Goal: Task Accomplishment & Management: Manage account settings

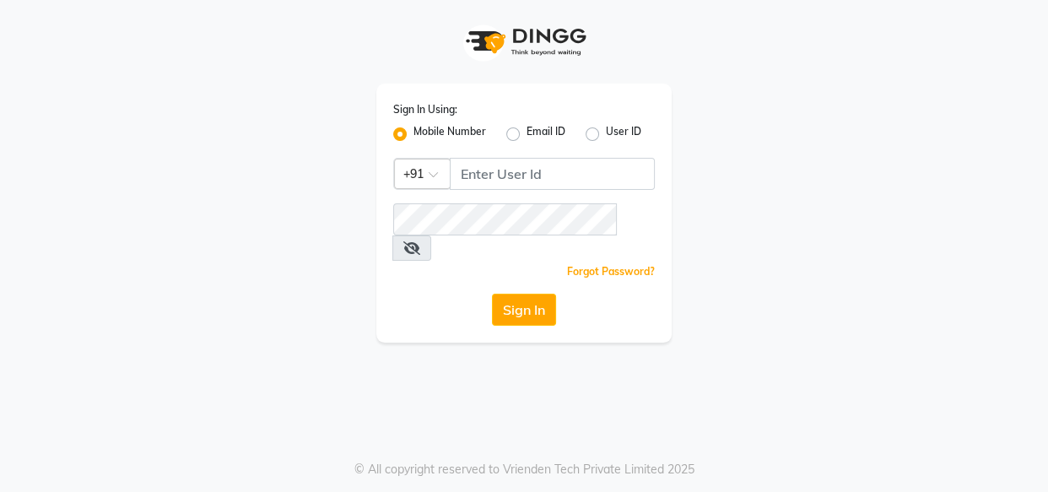
drag, startPoint x: 486, startPoint y: 191, endPoint x: 485, endPoint y: 178, distance: 13.5
click at [486, 187] on div "Sign In Using: Mobile Number Email ID User ID Country Code × +91 Remember me Fo…" at bounding box center [523, 213] width 295 height 259
click at [485, 178] on input "Username" at bounding box center [552, 174] width 205 height 32
type input "7378898989"
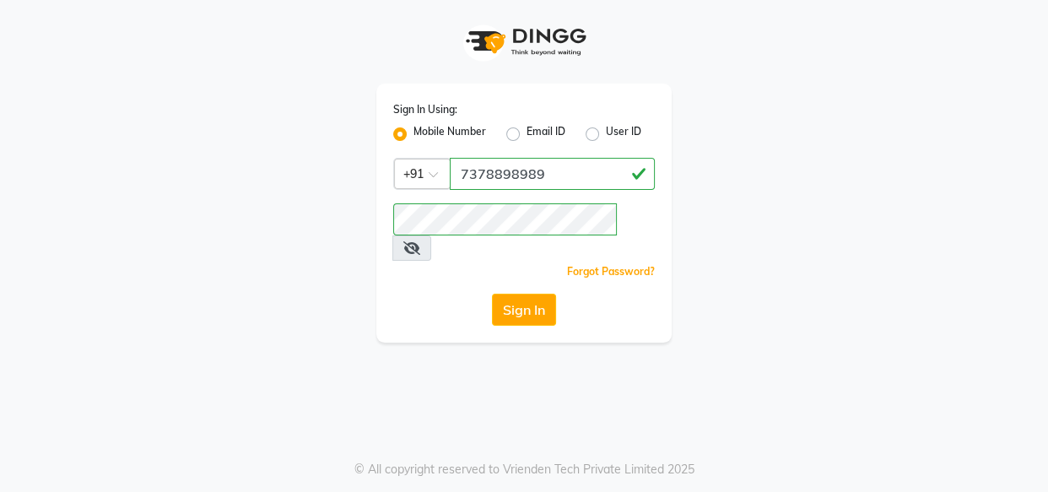
click at [420, 241] on icon at bounding box center [411, 247] width 17 height 13
click at [498, 294] on button "Sign In" at bounding box center [524, 310] width 64 height 32
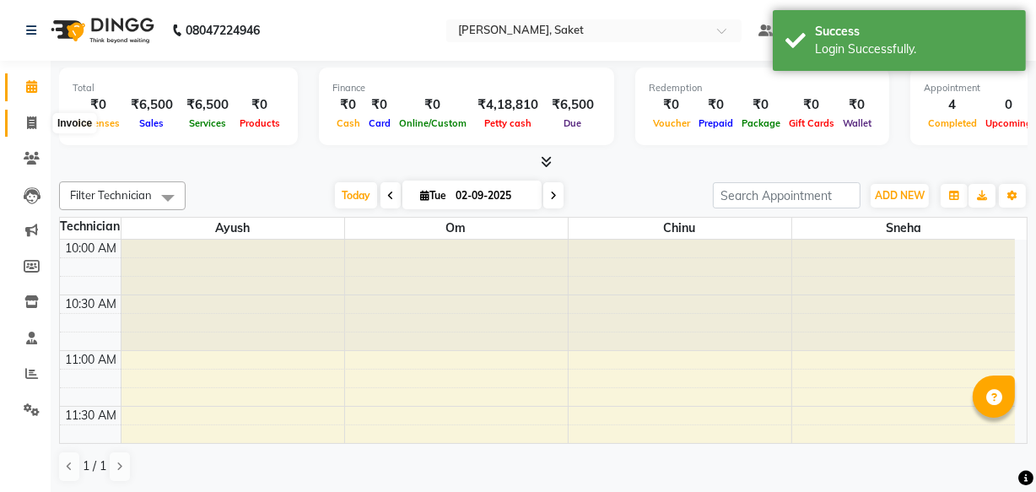
click at [34, 116] on icon at bounding box center [31, 122] width 9 height 13
select select "5164"
select select "service"
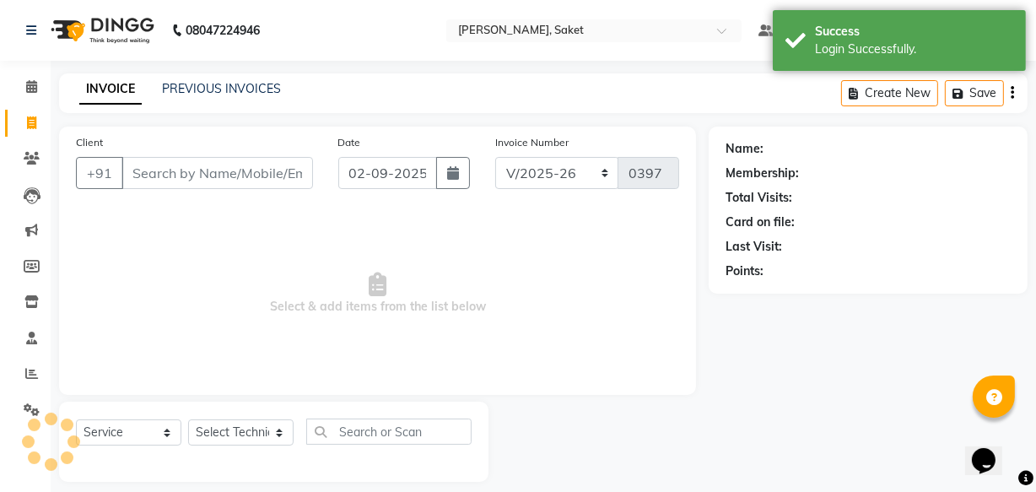
click at [177, 180] on input "Client" at bounding box center [216, 173] width 191 height 32
click at [25, 376] on icon at bounding box center [31, 373] width 13 height 13
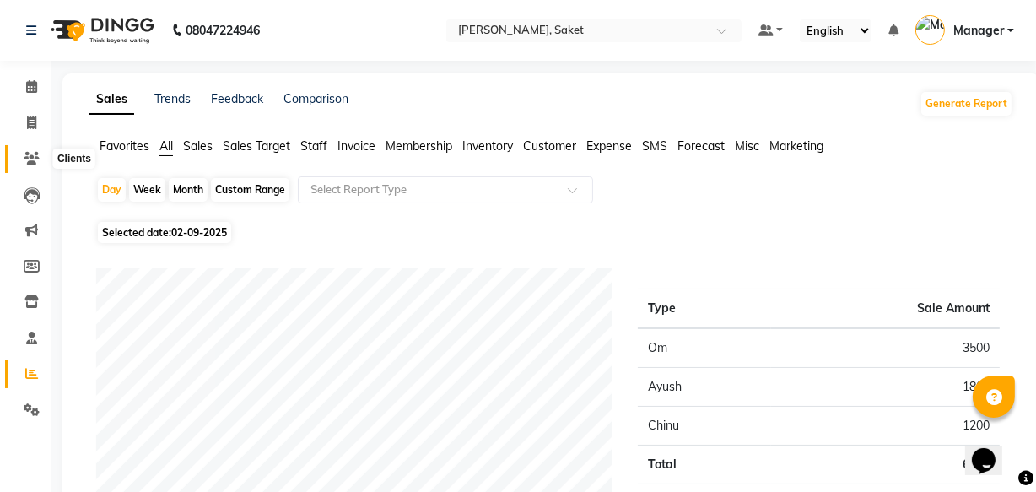
click at [35, 152] on icon at bounding box center [32, 158] width 16 height 13
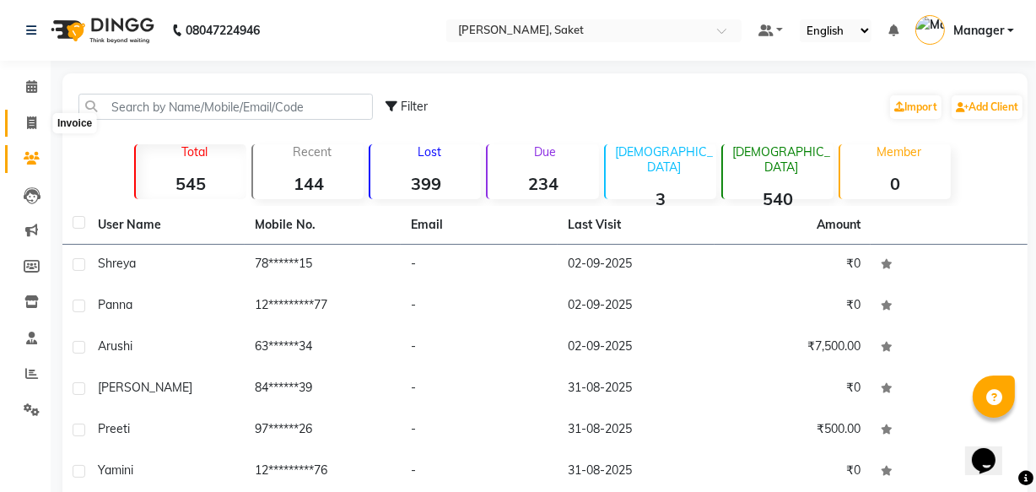
click at [22, 121] on span at bounding box center [32, 123] width 30 height 19
select select "service"
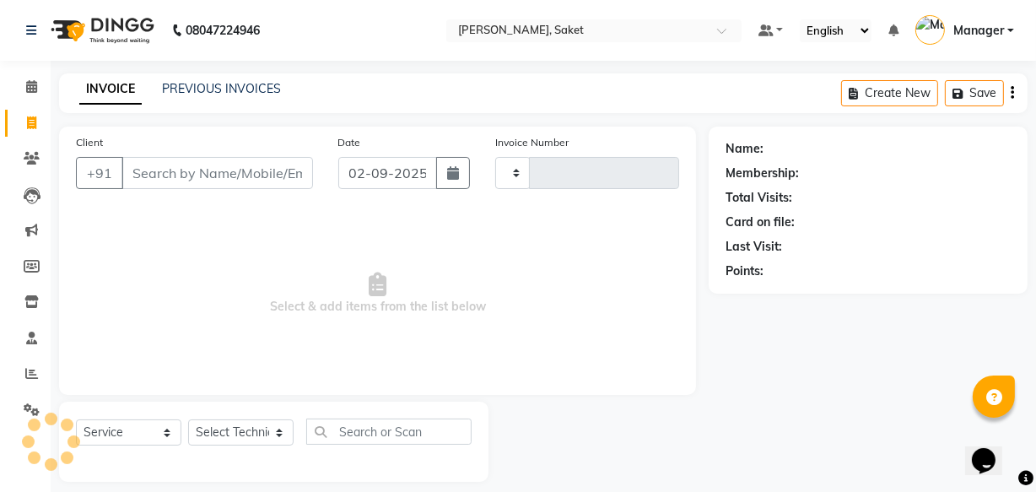
type input "0397"
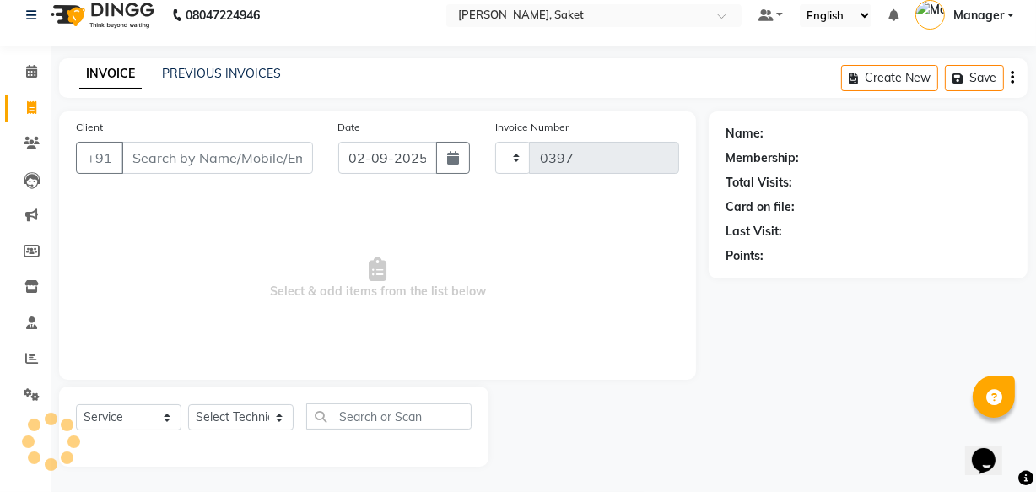
select select "5164"
click at [137, 151] on input "Client" at bounding box center [216, 158] width 191 height 32
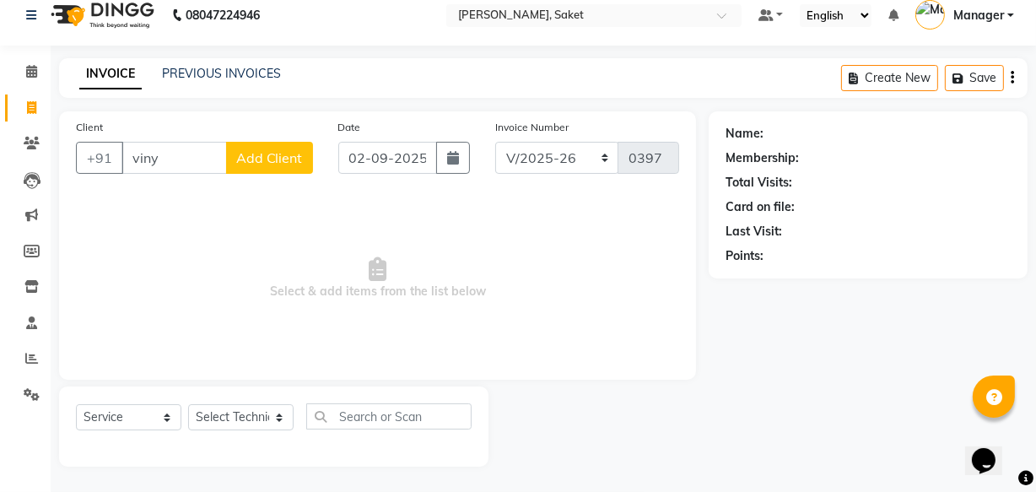
click at [181, 154] on input "viny" at bounding box center [173, 158] width 105 height 32
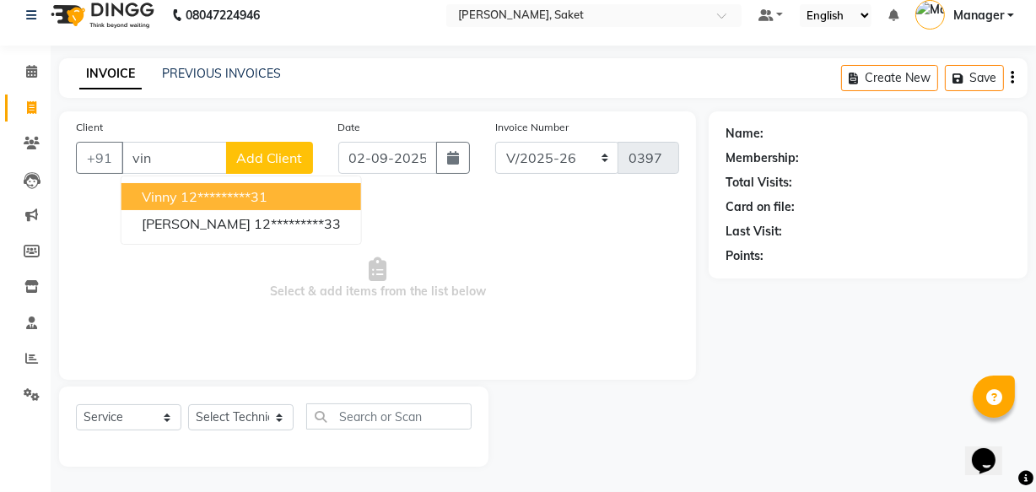
click at [252, 192] on ngb-highlight "12*********31" at bounding box center [224, 196] width 87 height 17
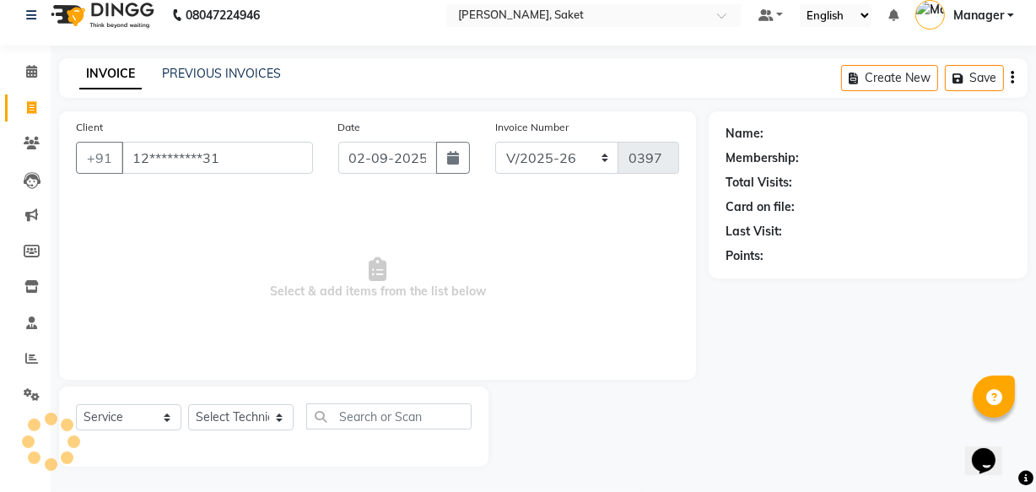
type input "12*********31"
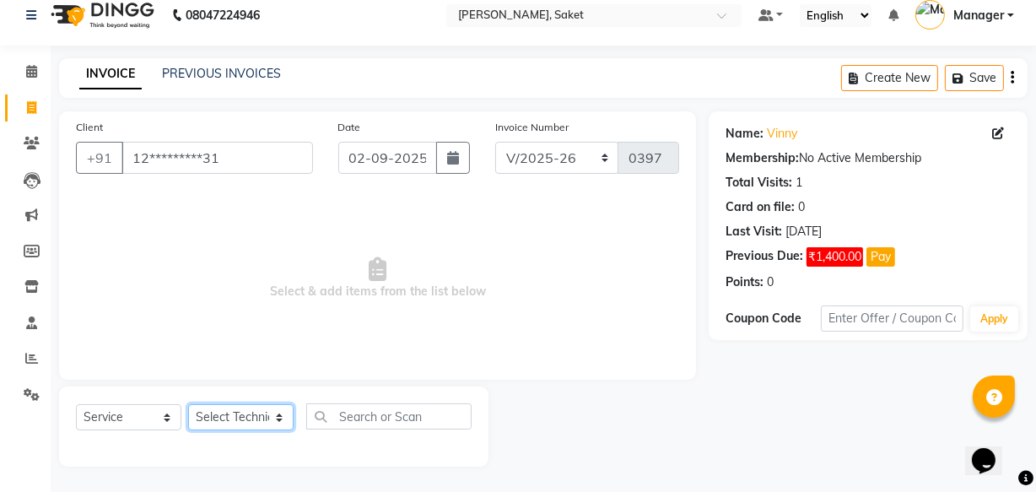
click at [235, 416] on select "Select Technician Akshay Sir [PERSON_NAME] [PERSON_NAME] Manager Om sneha" at bounding box center [240, 417] width 105 height 26
select select "33085"
click at [188, 404] on select "Select Technician Akshay Sir [PERSON_NAME] [PERSON_NAME] Manager Om sneha" at bounding box center [240, 417] width 105 height 26
click at [218, 332] on span "Select & add items from the list below" at bounding box center [377, 278] width 603 height 169
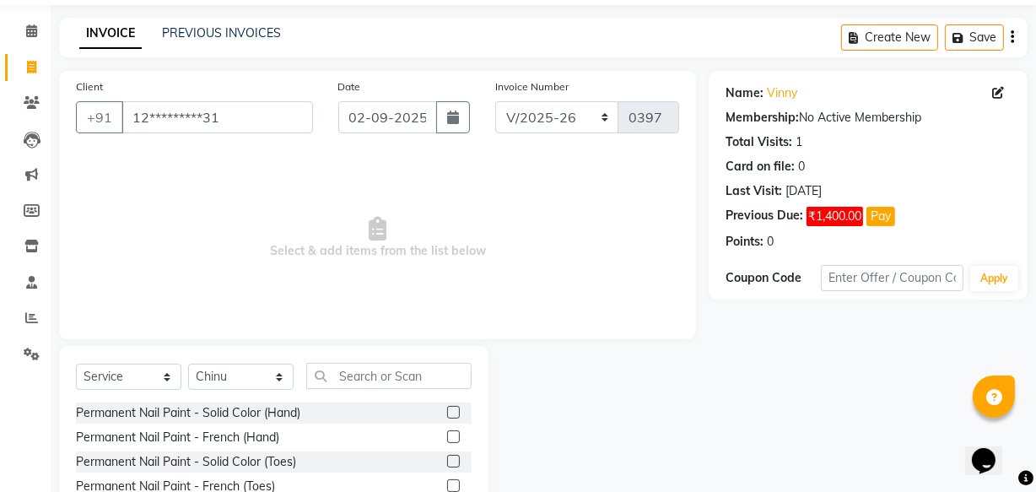
scroll to position [93, 0]
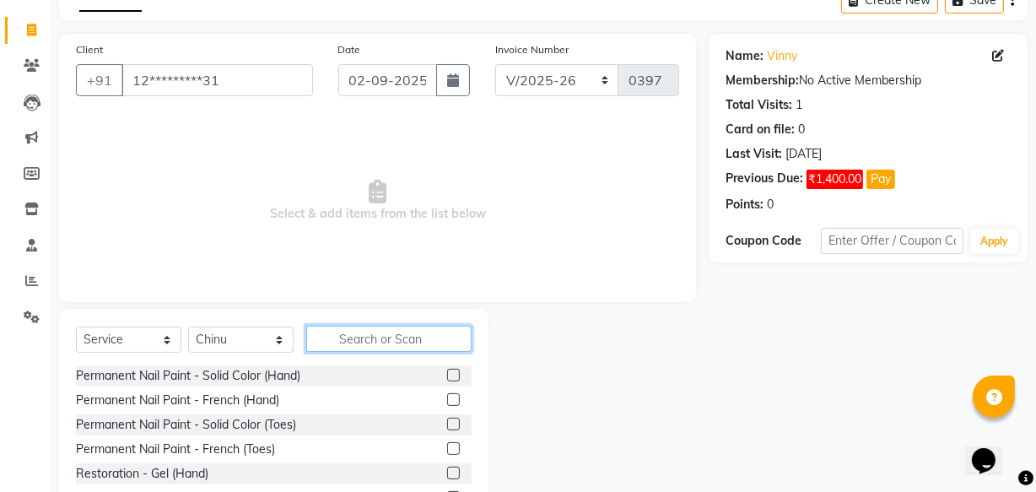
click at [379, 342] on input "text" at bounding box center [388, 339] width 165 height 26
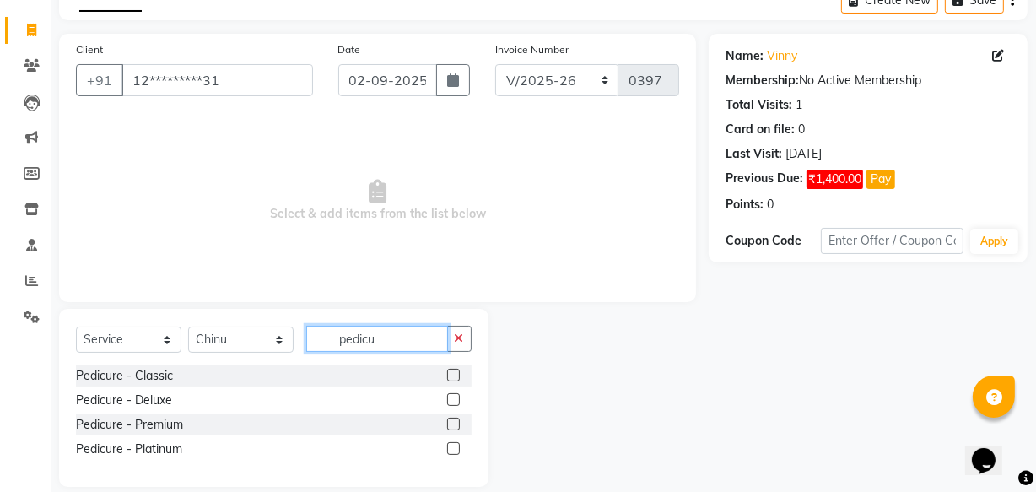
type input "pedicu"
click at [454, 378] on label at bounding box center [453, 375] width 13 height 13
click at [454, 378] on input "checkbox" at bounding box center [452, 375] width 11 height 11
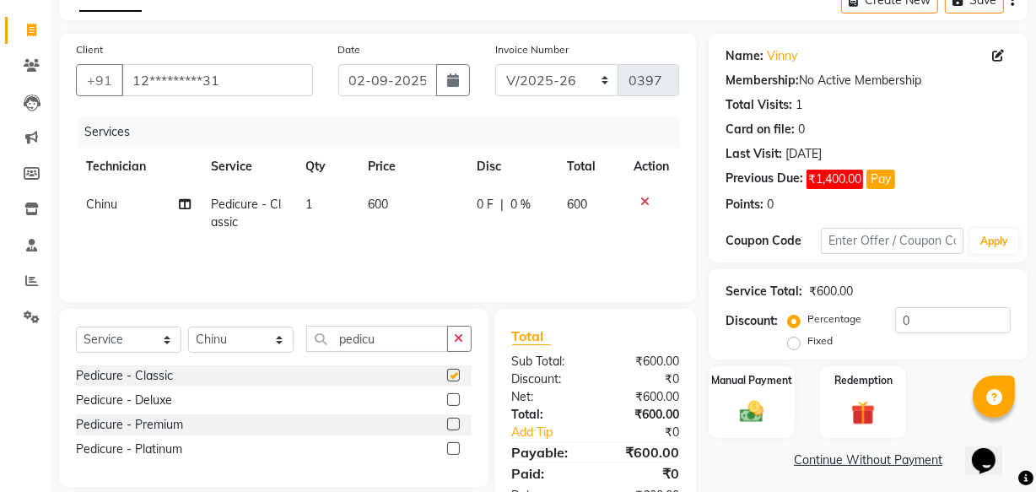
checkbox input "false"
drag, startPoint x: 404, startPoint y: 333, endPoint x: 385, endPoint y: 337, distance: 19.7
click at [403, 335] on input "pedicu" at bounding box center [377, 339] width 142 height 26
type input "p"
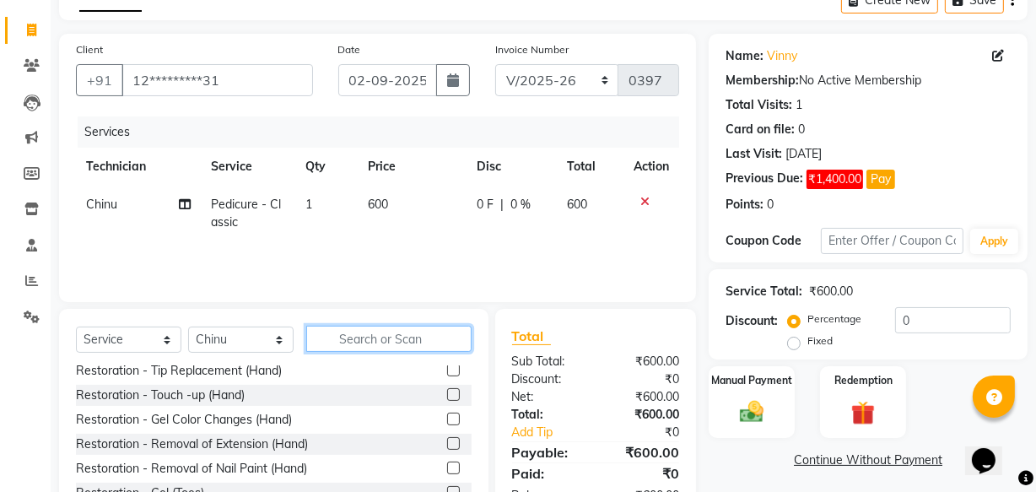
scroll to position [153, 0]
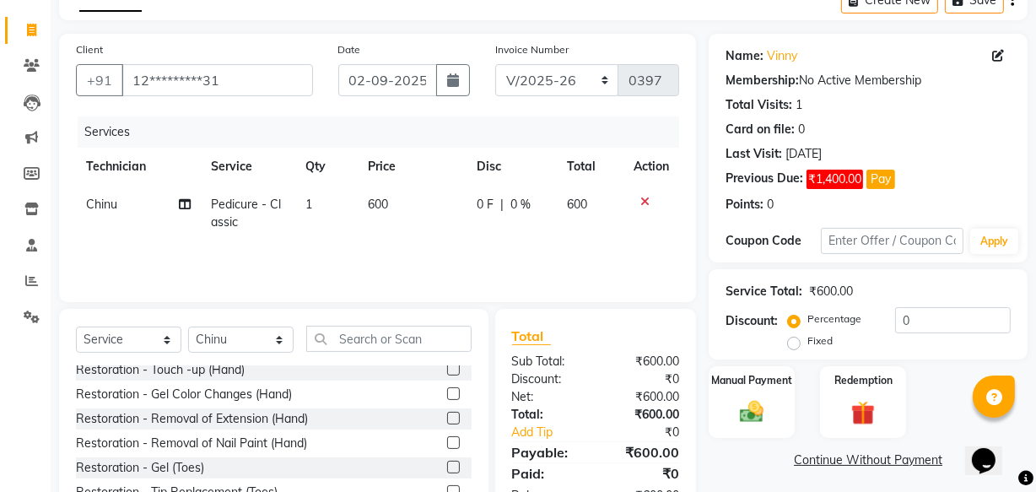
click at [447, 441] on label at bounding box center [453, 442] width 13 height 13
click at [447, 441] on input "checkbox" at bounding box center [452, 443] width 11 height 11
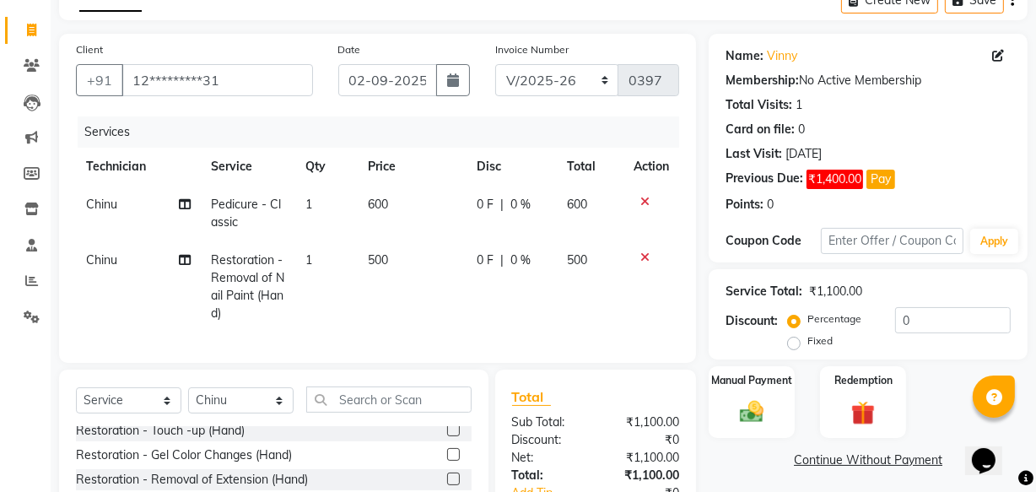
checkbox input "false"
click at [379, 262] on span "500" at bounding box center [378, 259] width 20 height 15
select select "33085"
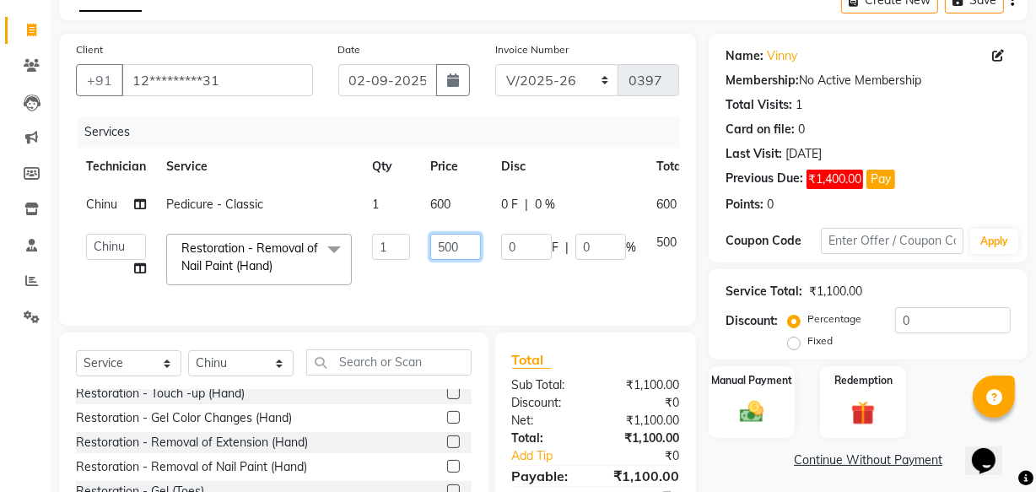
click at [447, 245] on input "500" at bounding box center [455, 247] width 51 height 26
type input "300"
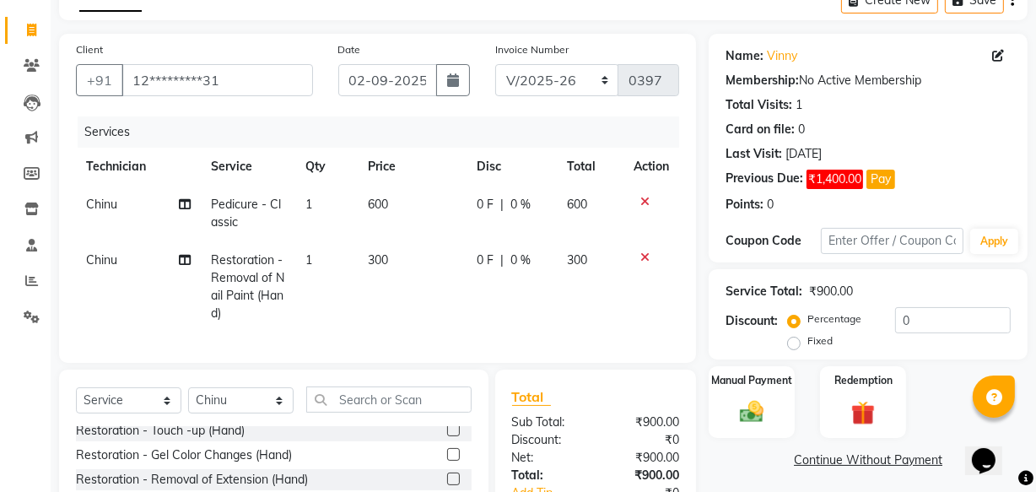
click at [498, 276] on td "0 F | 0 %" at bounding box center [512, 286] width 90 height 91
select select "33085"
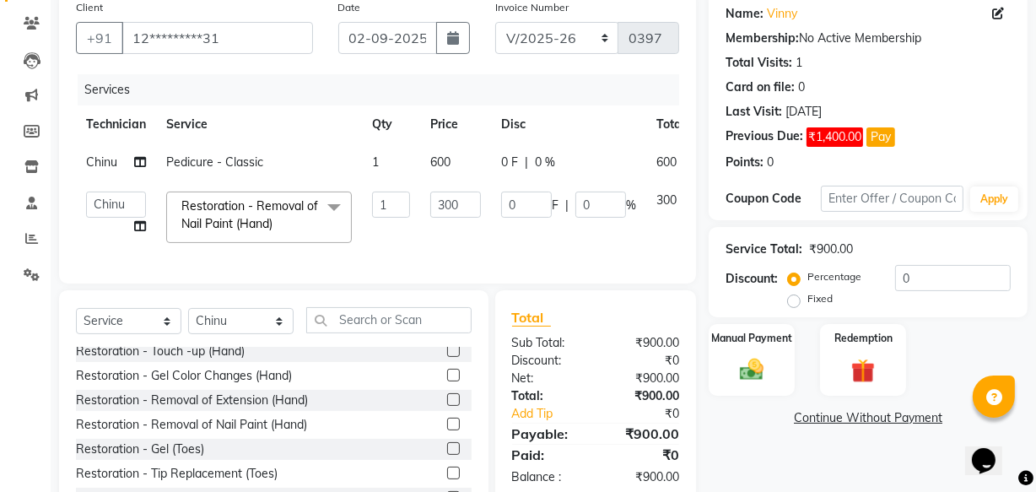
scroll to position [169, 0]
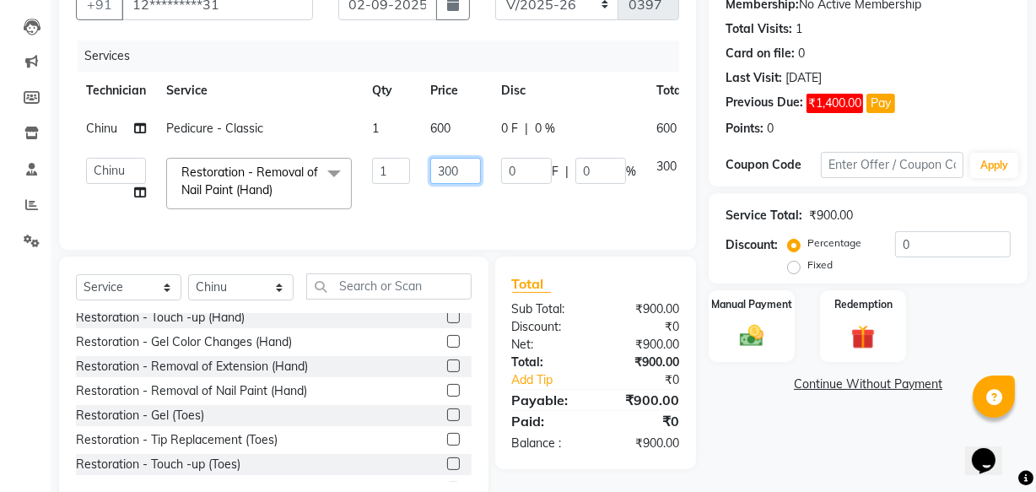
click at [445, 170] on input "300" at bounding box center [455, 171] width 51 height 26
type input "200"
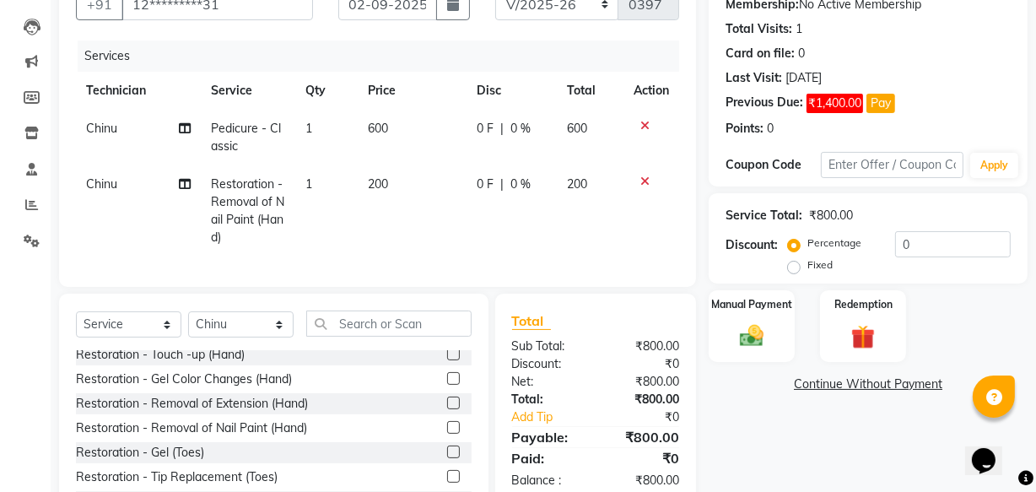
click at [459, 198] on td "200" at bounding box center [412, 210] width 109 height 91
select select "33085"
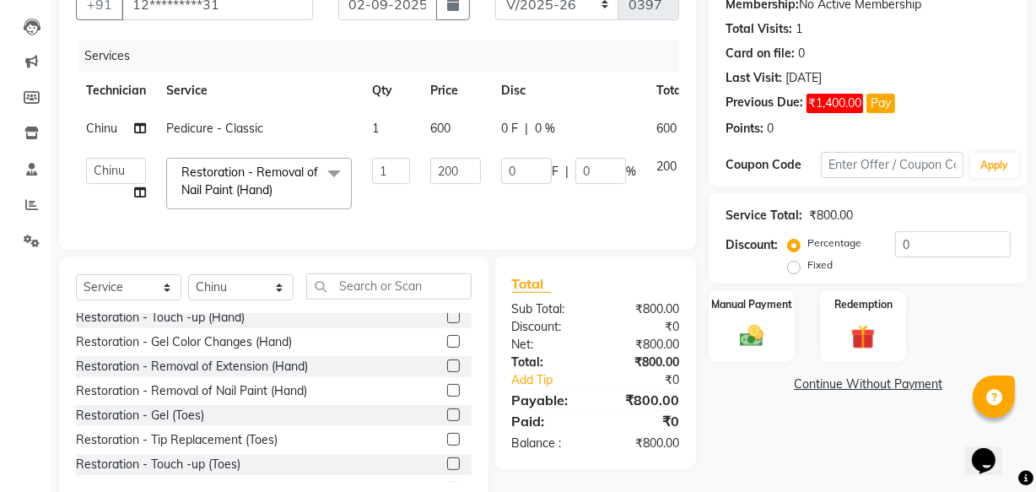
scroll to position [219, 0]
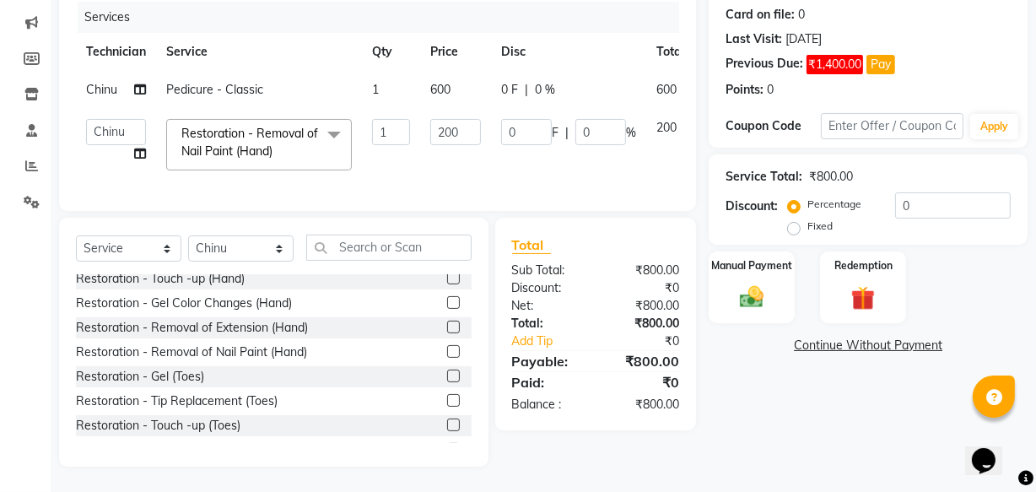
click at [843, 337] on link "Continue Without Payment" at bounding box center [868, 346] width 312 height 18
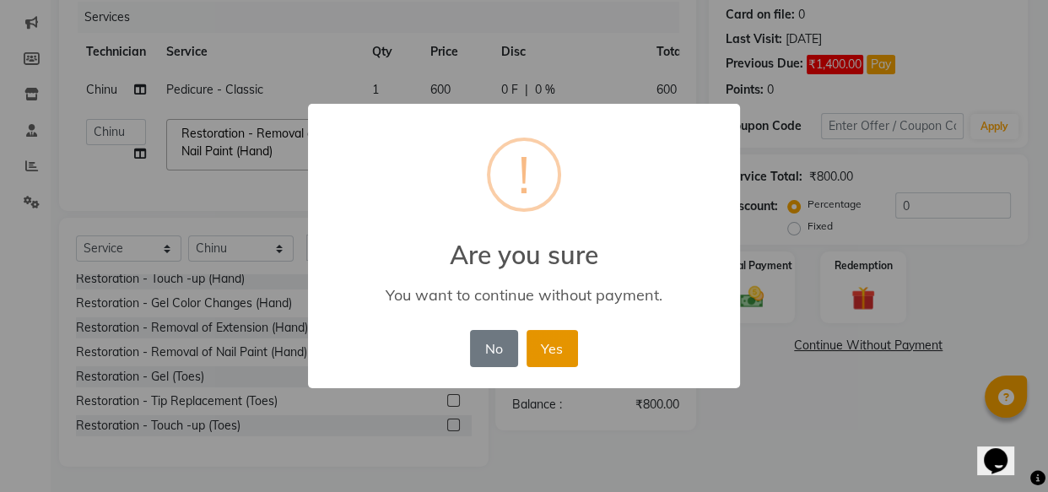
click at [554, 337] on button "Yes" at bounding box center [551, 348] width 51 height 37
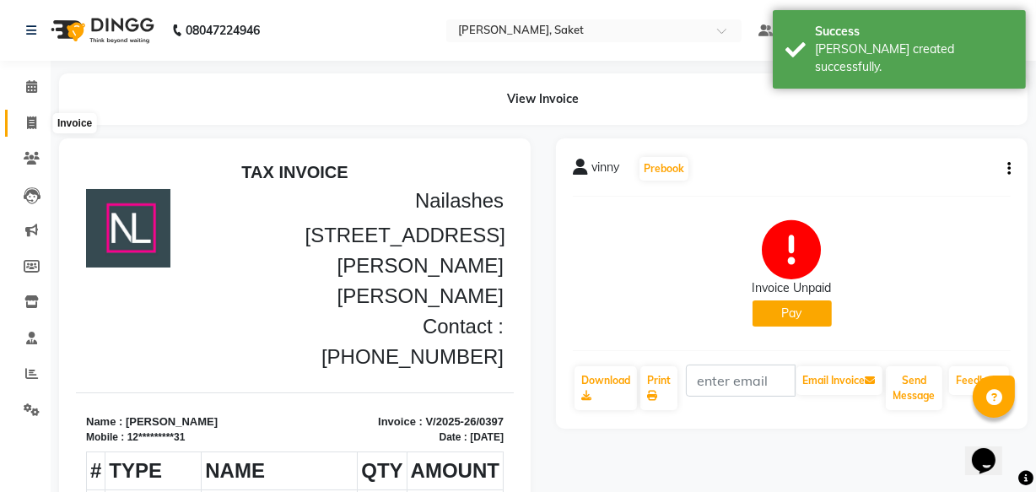
click at [21, 127] on span at bounding box center [32, 123] width 30 height 19
select select "service"
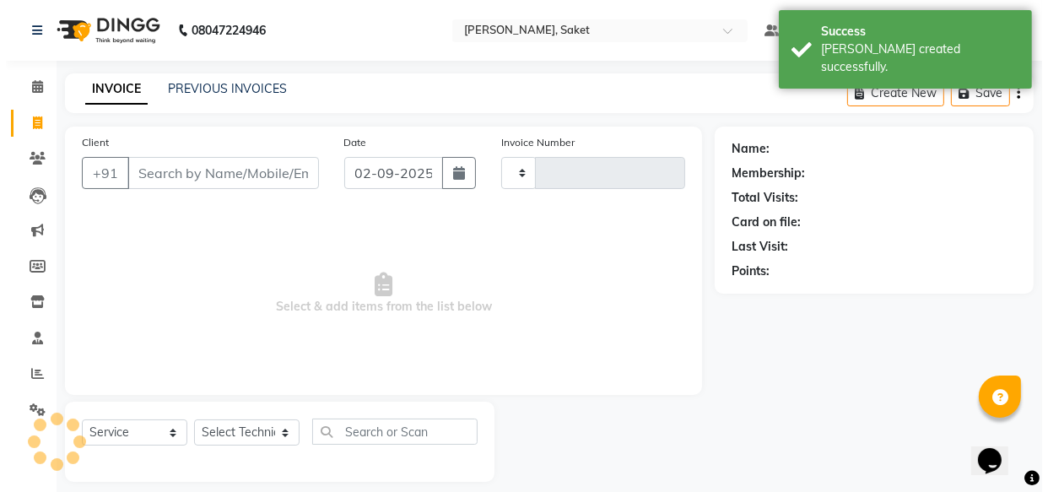
scroll to position [16, 0]
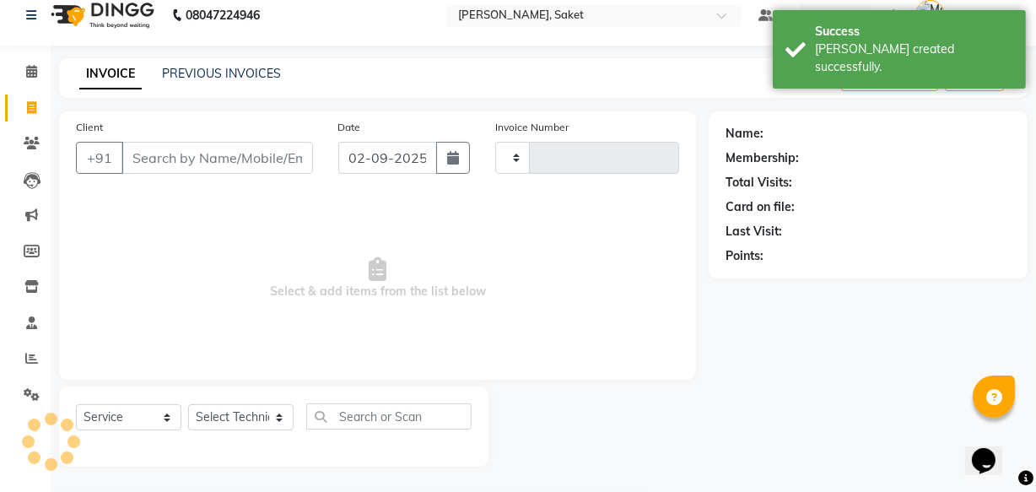
type input "0398"
select select "5164"
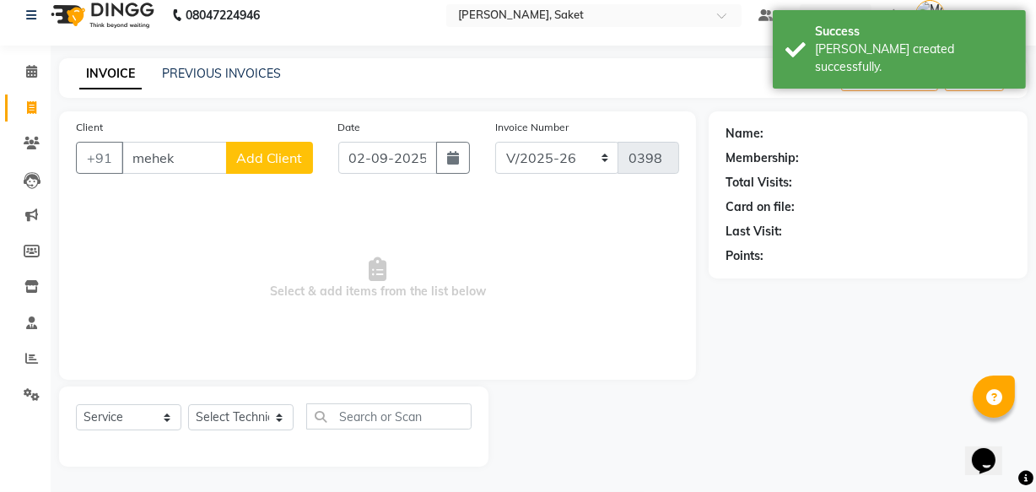
type input "mehek"
click at [287, 159] on span "Add Client" at bounding box center [269, 157] width 67 height 17
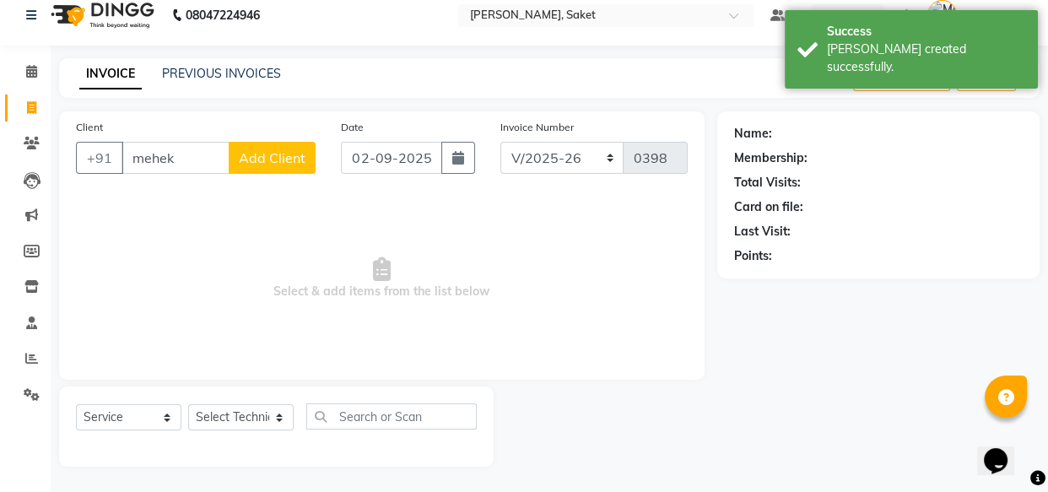
select select "21"
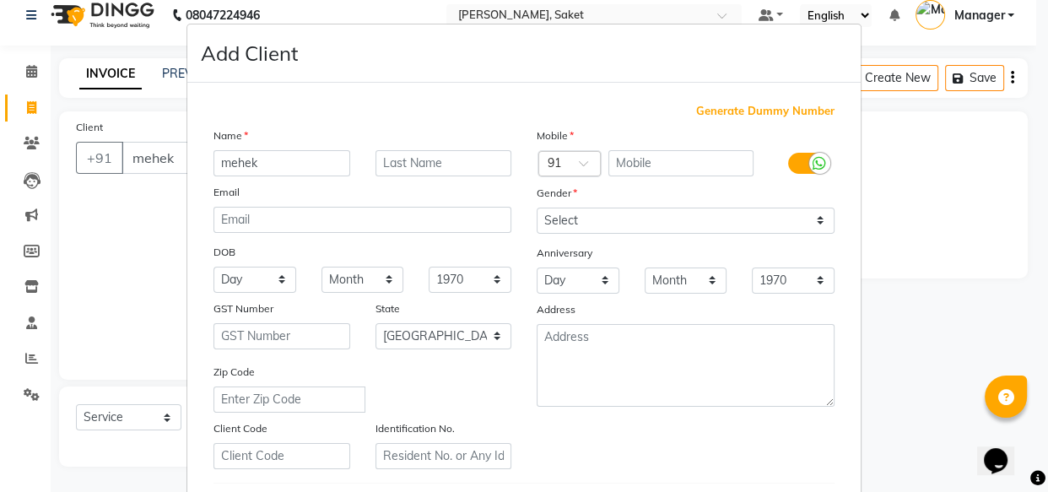
click at [725, 111] on span "Generate Dummy Number" at bounding box center [765, 111] width 138 height 17
type input "1219300000078"
checkbox input "false"
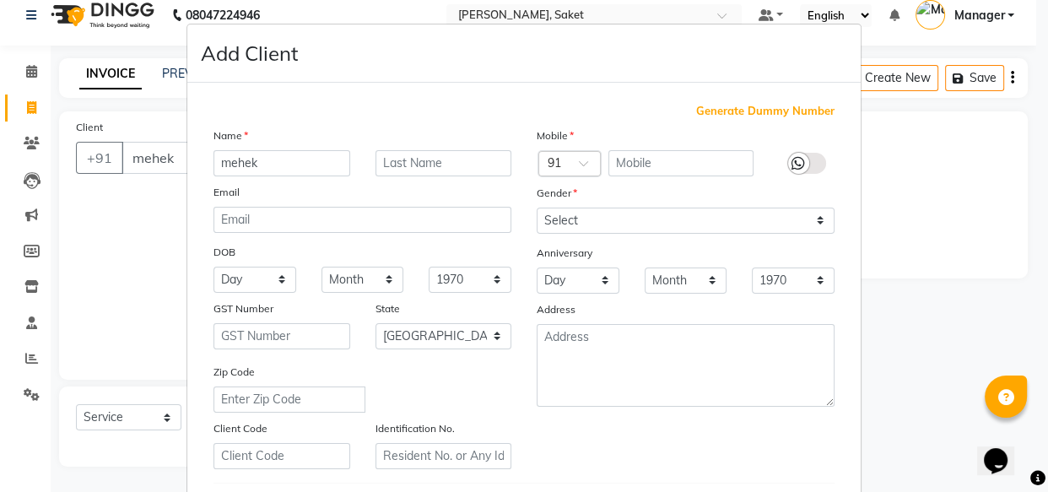
checkbox input "false"
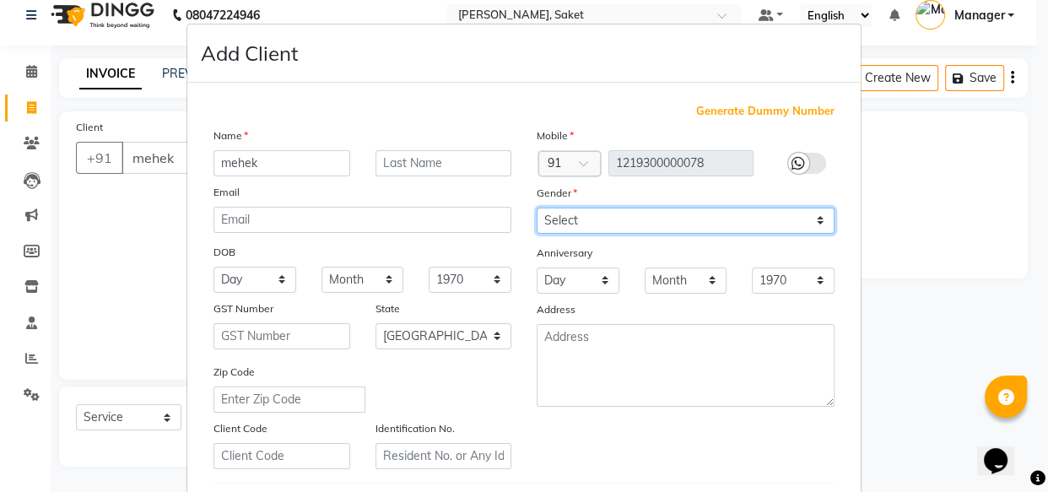
click at [636, 223] on select "Select Male Female Other Prefer Not To Say" at bounding box center [686, 221] width 298 height 26
select select "female"
click at [537, 208] on select "Select Male Female Other Prefer Not To Say" at bounding box center [686, 221] width 298 height 26
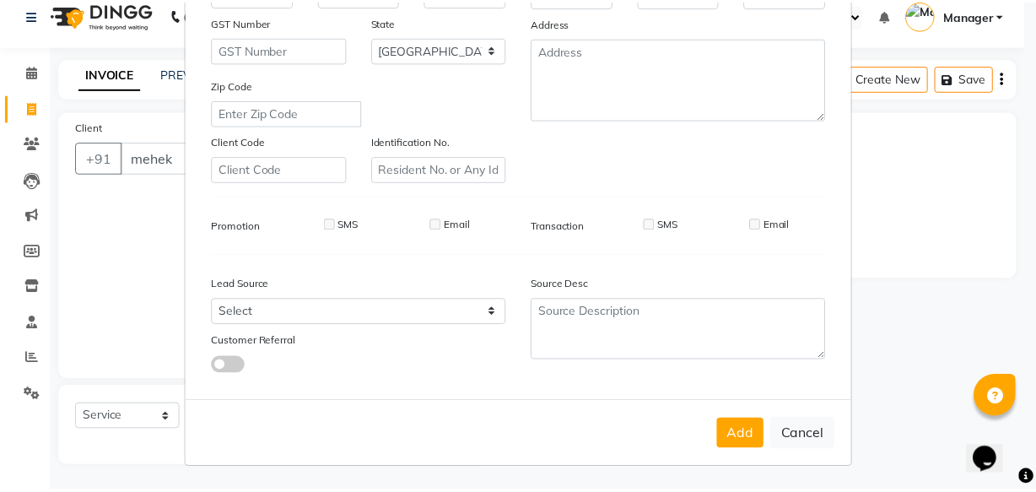
scroll to position [292, 0]
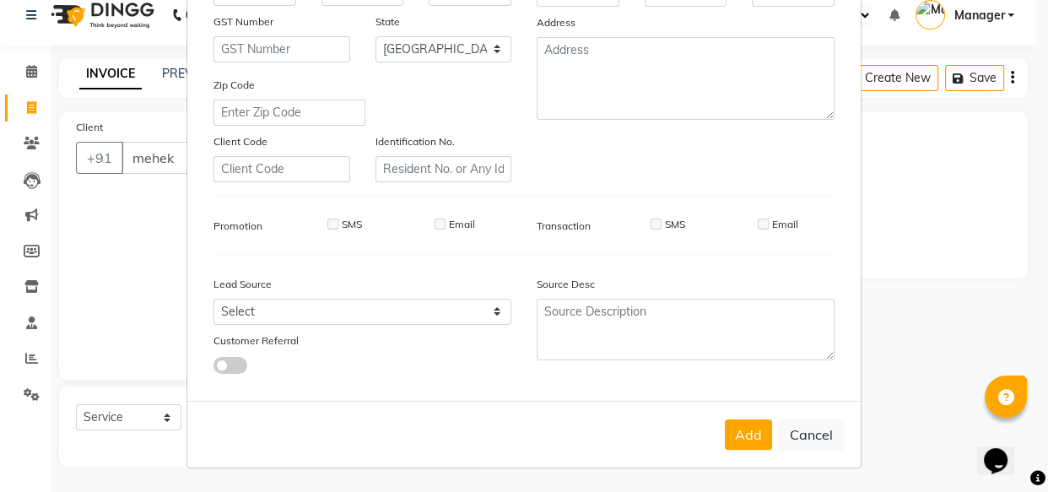
drag, startPoint x: 752, startPoint y: 429, endPoint x: 758, endPoint y: 440, distance: 12.1
click at [758, 440] on button "Add" at bounding box center [748, 434] width 47 height 30
type input "12*********78"
select select
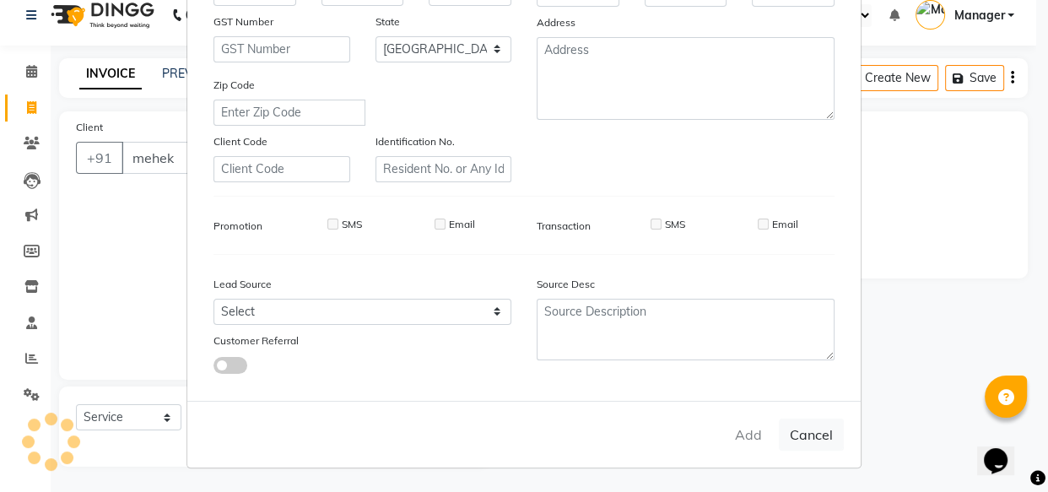
select select
select select "null"
select select
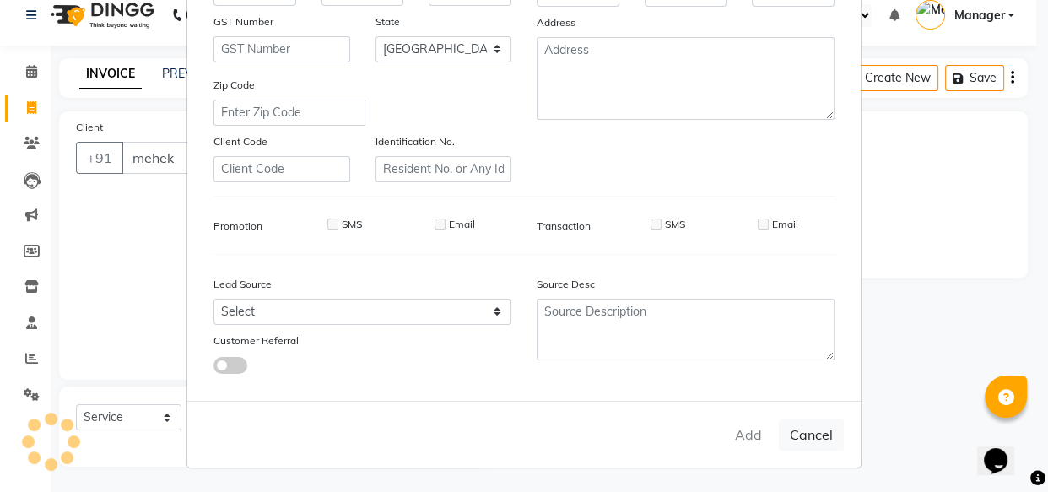
select select
checkbox input "false"
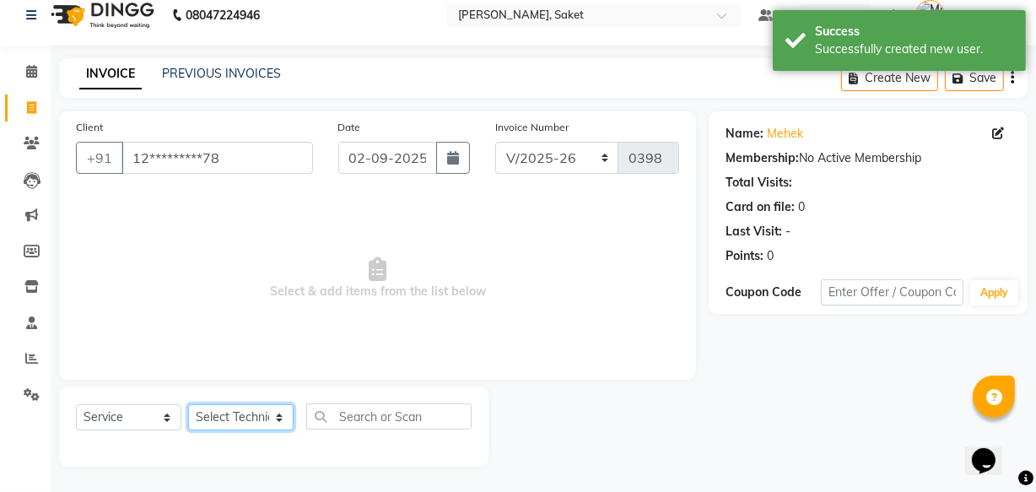
click at [268, 413] on select "Select Technician Akshay Sir [PERSON_NAME] [PERSON_NAME] Manager Om sneha" at bounding box center [240, 417] width 105 height 26
select select "33085"
click at [188, 404] on select "Select Technician Akshay Sir [PERSON_NAME] [PERSON_NAME] Manager Om sneha" at bounding box center [240, 417] width 105 height 26
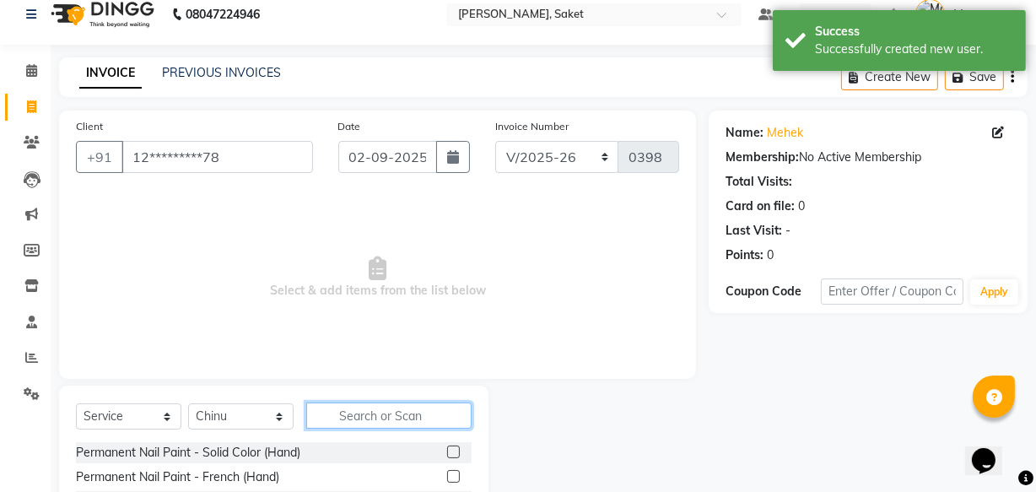
click at [359, 415] on input "text" at bounding box center [388, 415] width 165 height 26
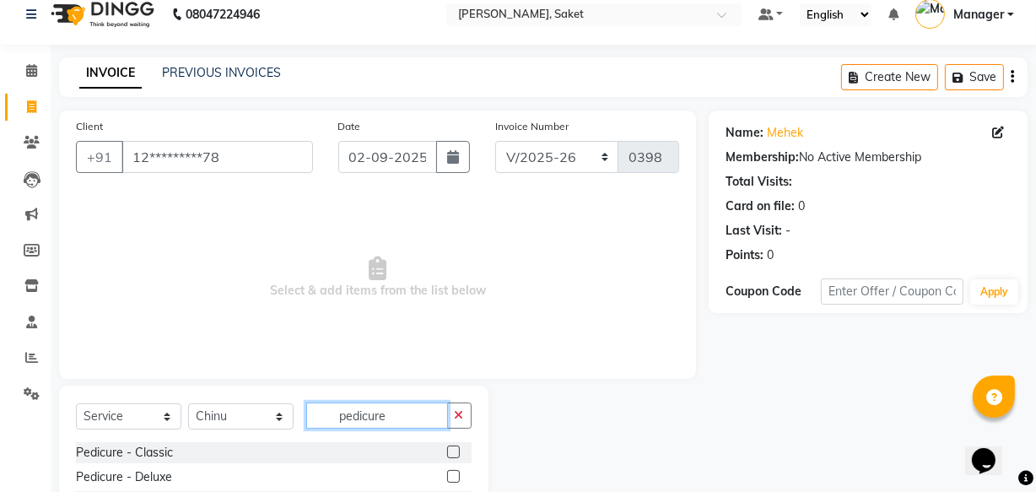
type input "pedicure"
click at [454, 447] on label at bounding box center [453, 451] width 13 height 13
click at [454, 447] on input "checkbox" at bounding box center [452, 452] width 11 height 11
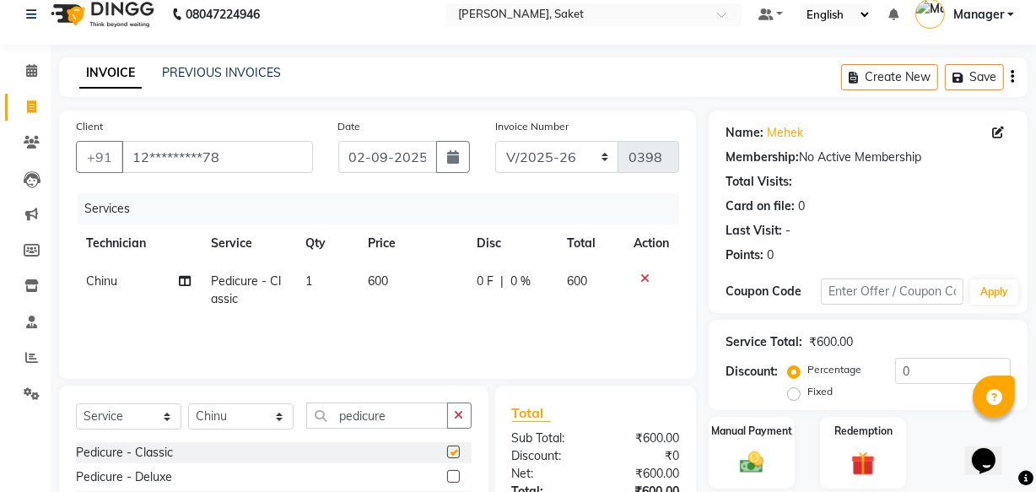
checkbox input "false"
click at [415, 413] on input "pedicure" at bounding box center [377, 415] width 142 height 26
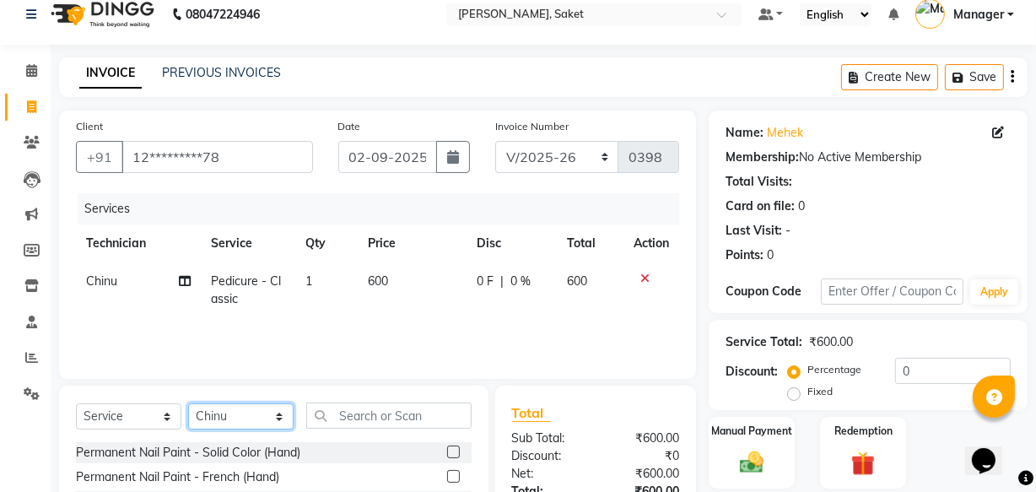
click at [278, 413] on select "Select Technician Akshay Sir [PERSON_NAME] [PERSON_NAME] Manager Om sneha" at bounding box center [240, 416] width 105 height 26
select select "33083"
click at [188, 403] on select "Select Technician Akshay Sir [PERSON_NAME] [PERSON_NAME] Manager Om sneha" at bounding box center [240, 416] width 105 height 26
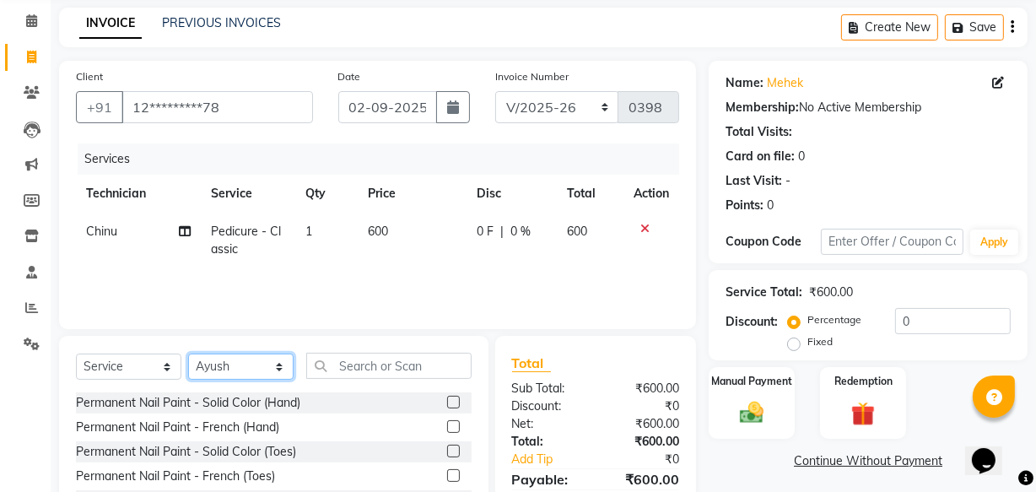
scroll to position [93, 0]
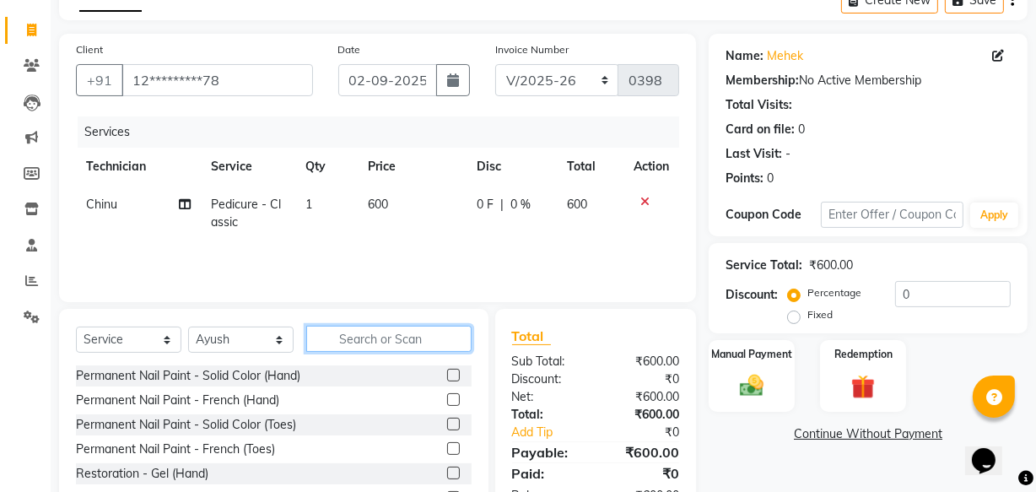
click at [383, 331] on input "text" at bounding box center [388, 339] width 165 height 26
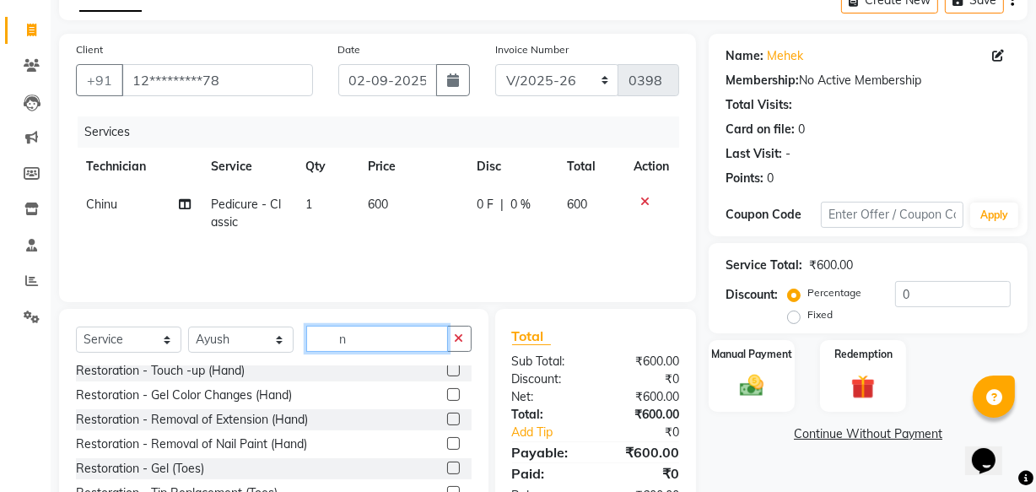
scroll to position [153, 0]
type input "n"
drag, startPoint x: 445, startPoint y: 440, endPoint x: 439, endPoint y: 432, distance: 10.3
click at [447, 440] on label at bounding box center [453, 442] width 13 height 13
click at [447, 440] on input "checkbox" at bounding box center [452, 443] width 11 height 11
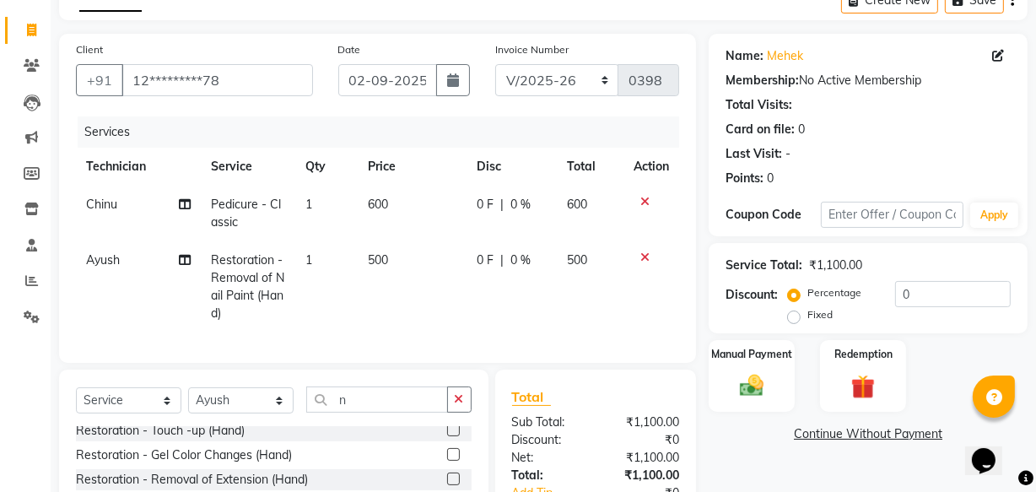
checkbox input "false"
click at [373, 262] on span "500" at bounding box center [378, 259] width 20 height 15
select select "33083"
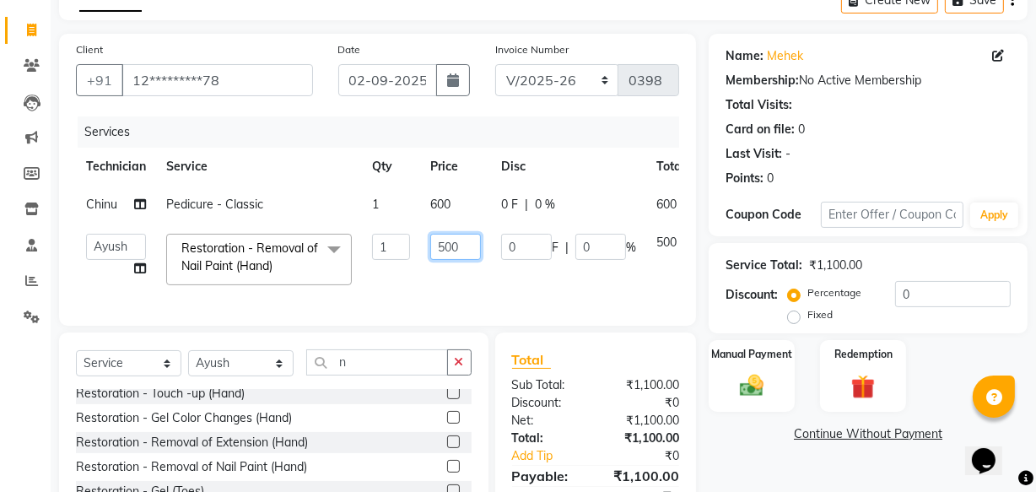
click at [443, 245] on input "500" at bounding box center [455, 247] width 51 height 26
type input "400"
click at [387, 272] on tr "Akshay Sir Ayush Chinu Manager Om sneha Restoration - Removal of Nail Paint (Ha…" at bounding box center [413, 260] width 675 height 72
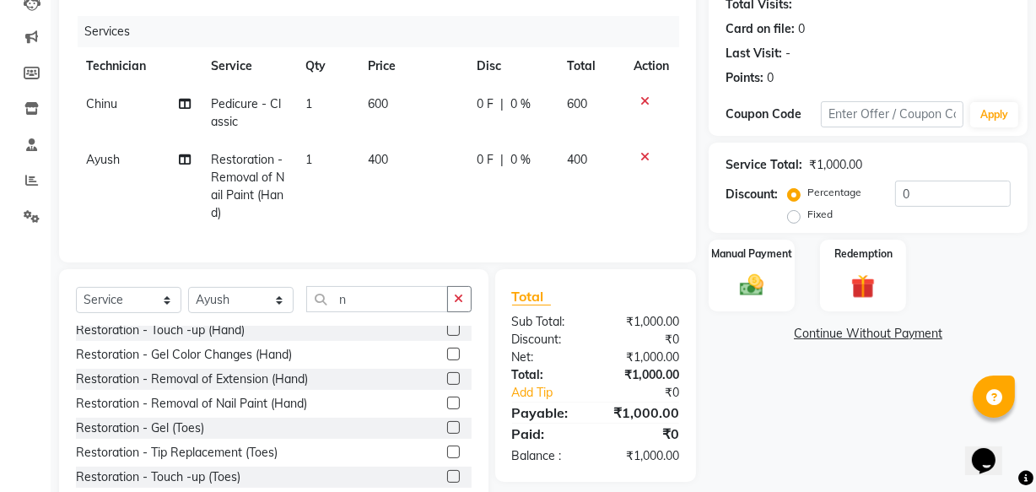
scroll to position [256, 0]
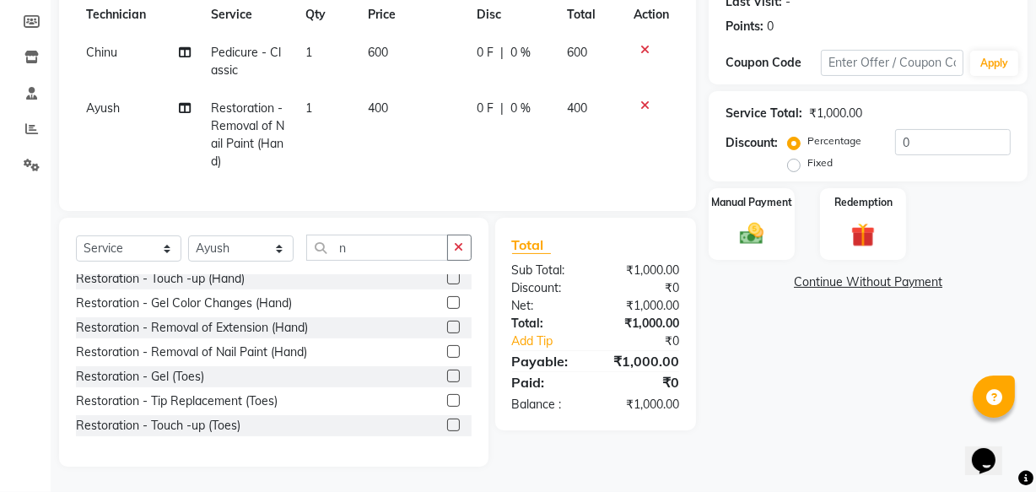
click at [865, 273] on link "Continue Without Payment" at bounding box center [868, 282] width 312 height 18
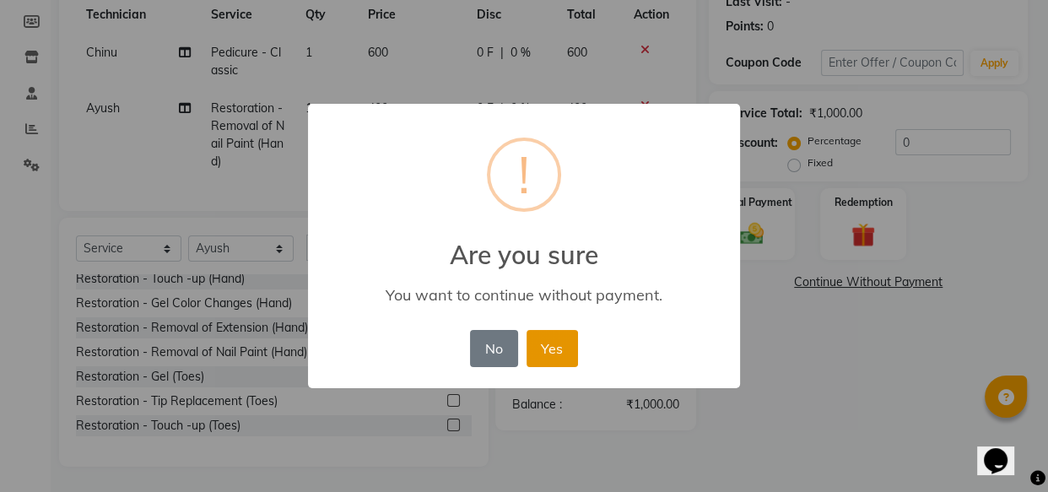
click at [557, 357] on button "Yes" at bounding box center [551, 348] width 51 height 37
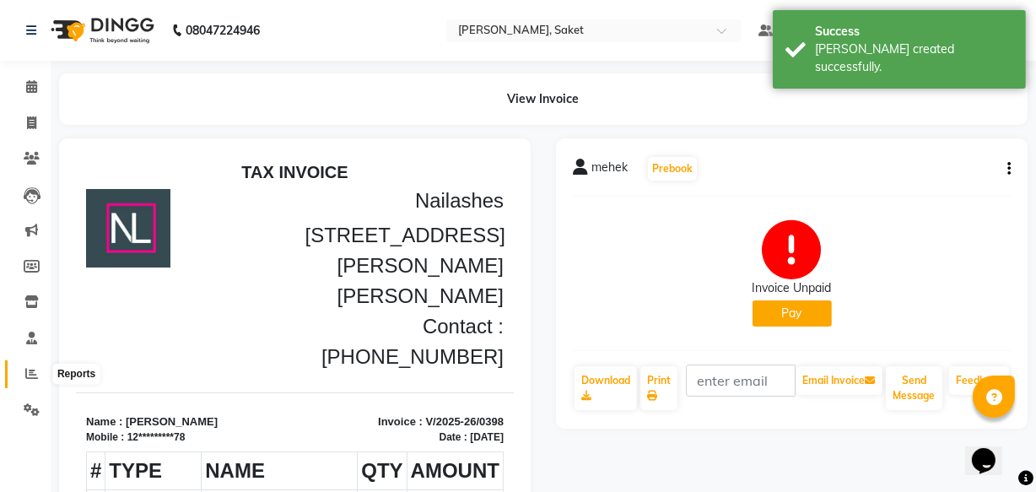
click at [19, 372] on span at bounding box center [32, 373] width 30 height 19
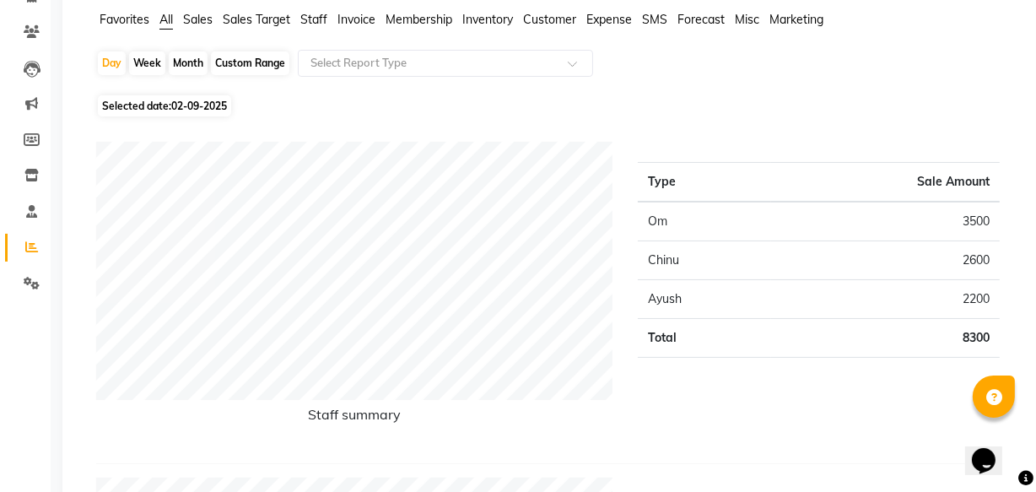
scroll to position [76, 0]
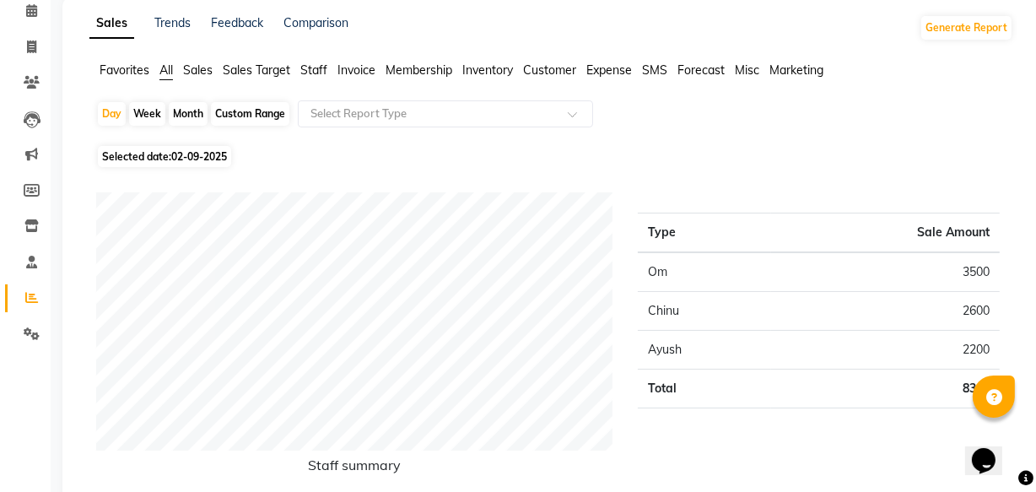
click at [758, 73] on span "Misc" at bounding box center [747, 69] width 24 height 15
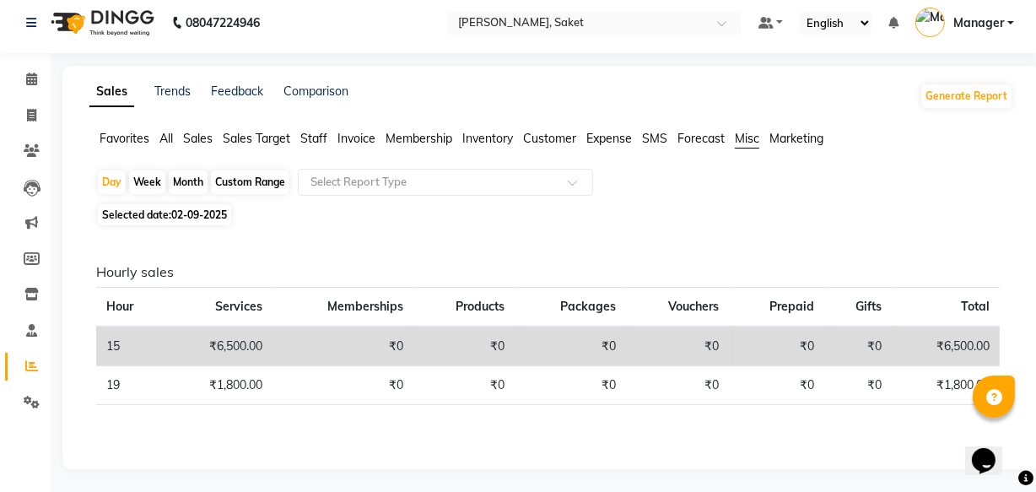
scroll to position [9, 0]
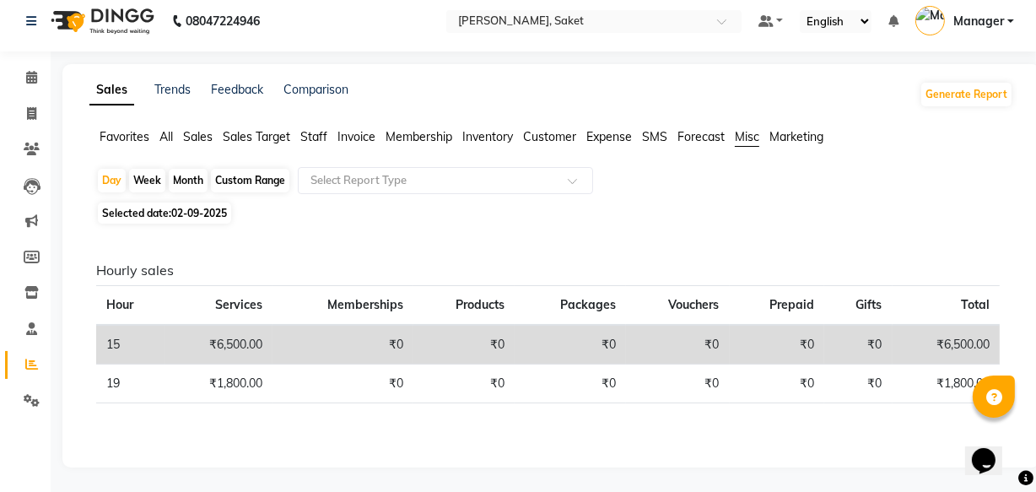
click at [709, 132] on span "Forecast" at bounding box center [700, 136] width 47 height 15
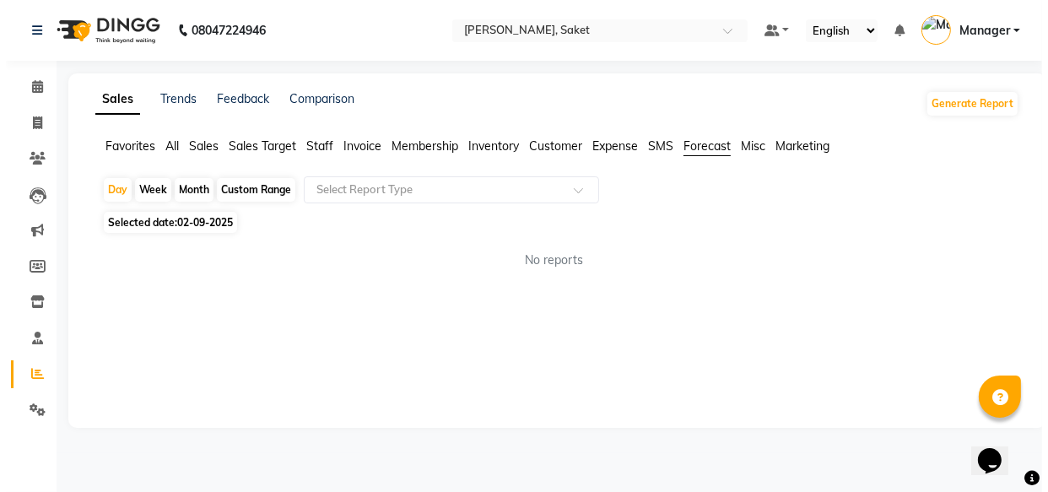
scroll to position [0, 0]
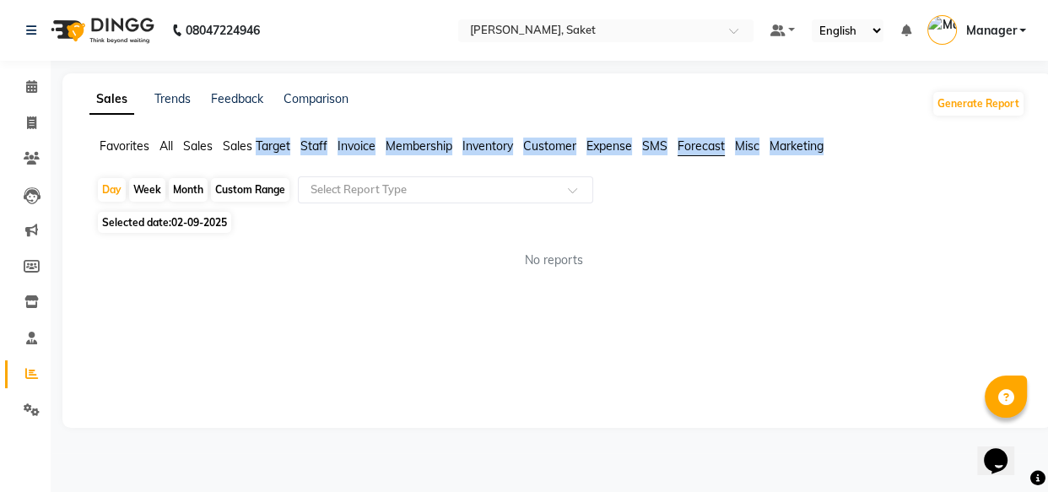
click at [709, 132] on div "Sales Trends Feedback Comparison Generate Report Favorites All Sales Sales Targ…" at bounding box center [557, 250] width 990 height 354
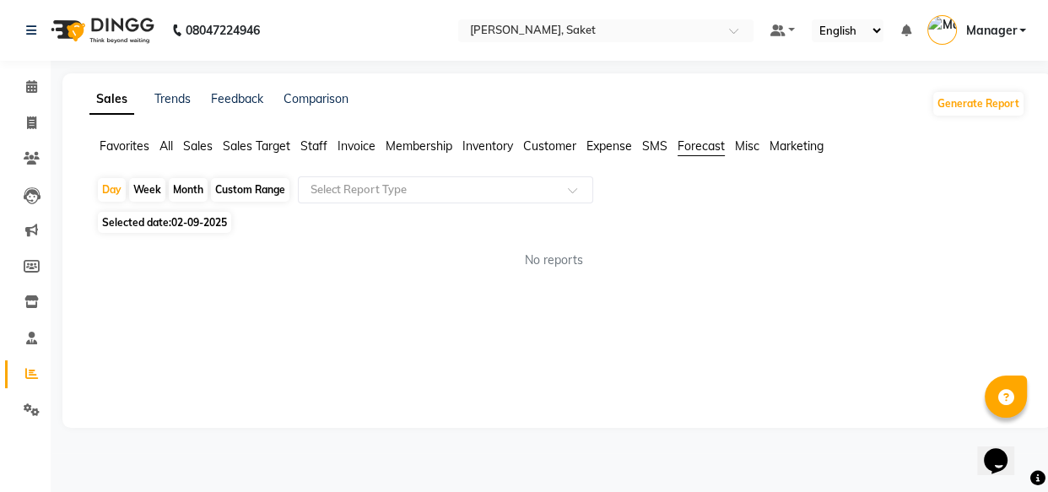
click at [705, 112] on div "Sales Trends Feedback Comparison Generate Report" at bounding box center [557, 103] width 956 height 27
click at [642, 143] on ul "Favorites All Sales Sales Target Staff Invoice Membership Inventory Customer Ex…" at bounding box center [557, 147] width 936 height 19
click at [36, 128] on span at bounding box center [32, 123] width 30 height 19
click at [36, 133] on link "Invoice" at bounding box center [25, 124] width 40 height 28
select select "5164"
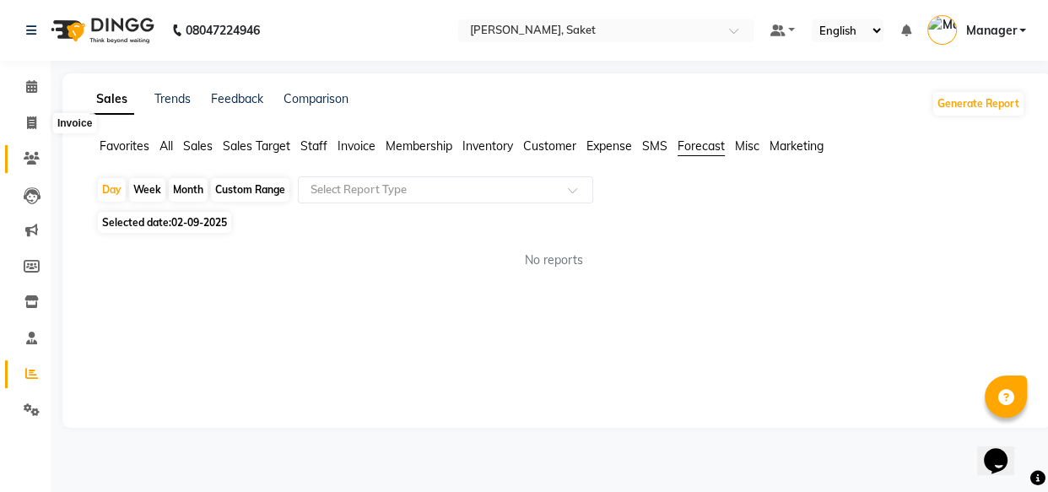
select select "service"
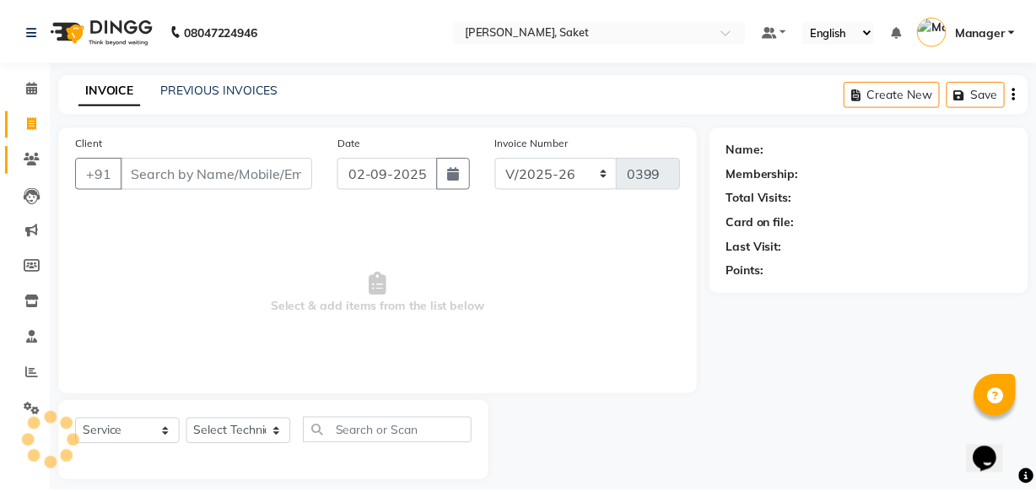
scroll to position [16, 0]
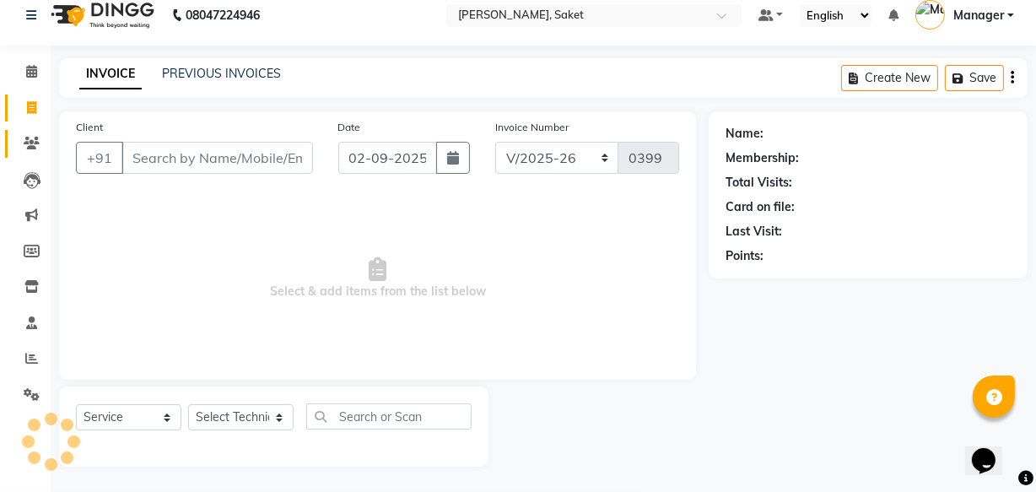
click at [30, 152] on span at bounding box center [32, 143] width 30 height 19
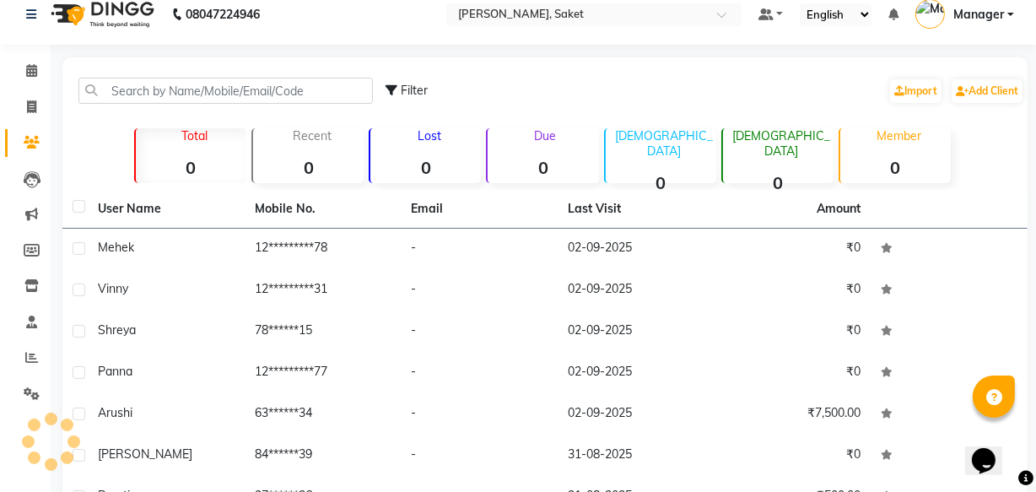
click at [30, 152] on span at bounding box center [32, 142] width 30 height 19
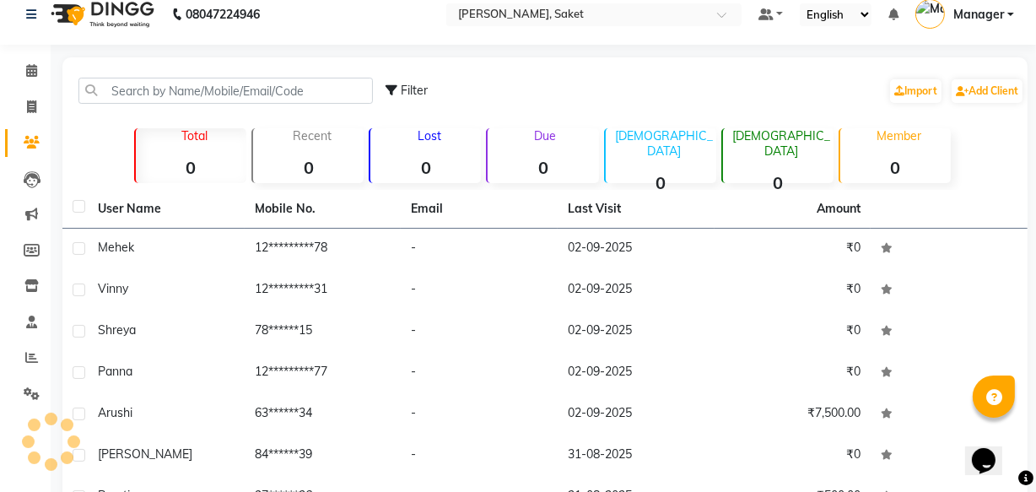
click at [30, 152] on span at bounding box center [32, 142] width 30 height 19
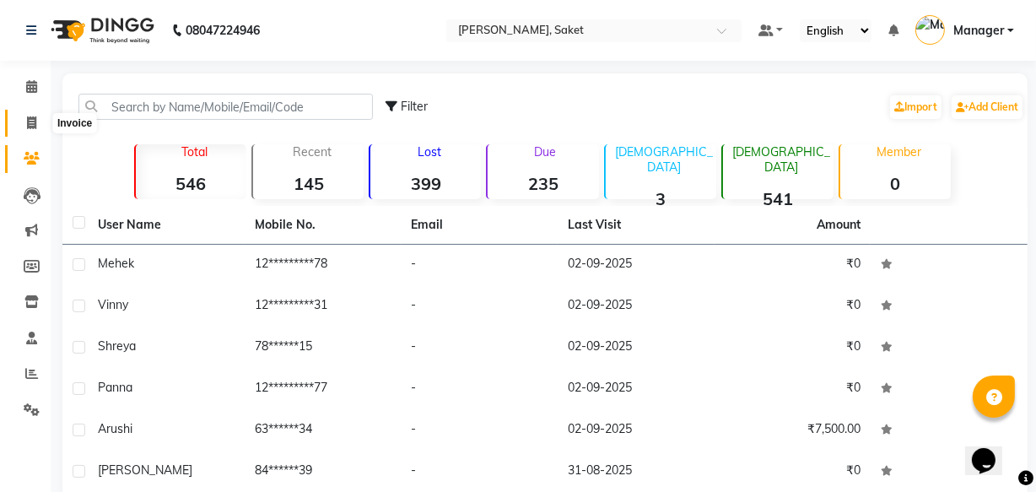
click at [37, 117] on span at bounding box center [32, 123] width 30 height 19
select select "service"
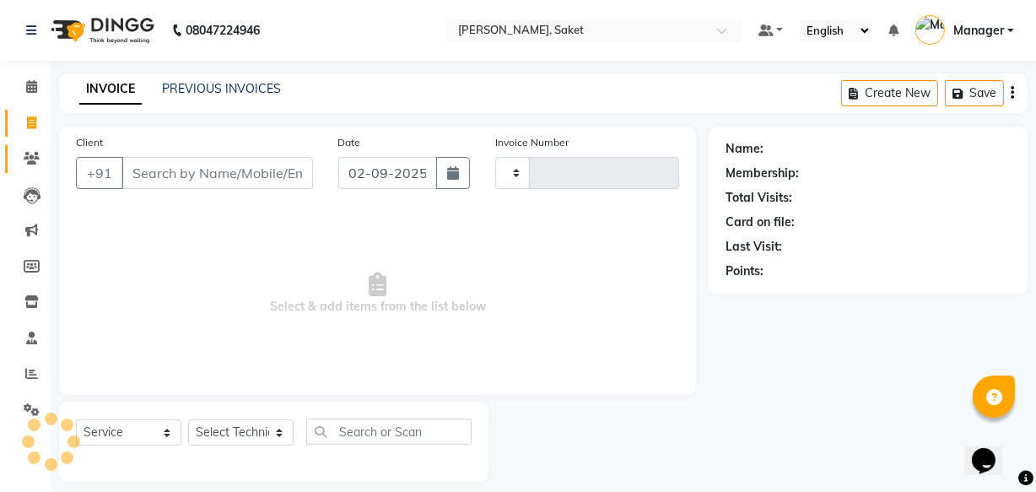
scroll to position [16, 0]
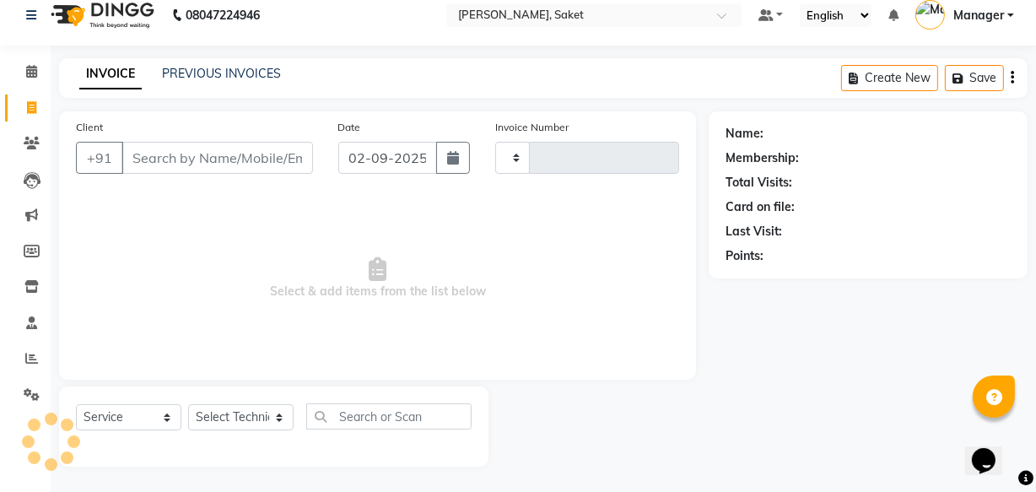
type input "0399"
select select "5164"
click at [24, 349] on span at bounding box center [32, 358] width 30 height 19
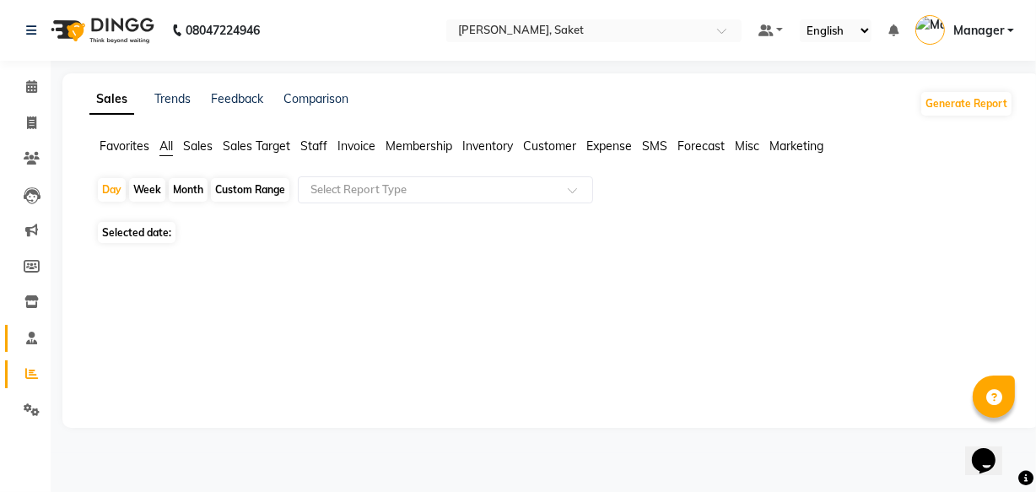
click at [24, 349] on link "Staff" at bounding box center [25, 339] width 40 height 28
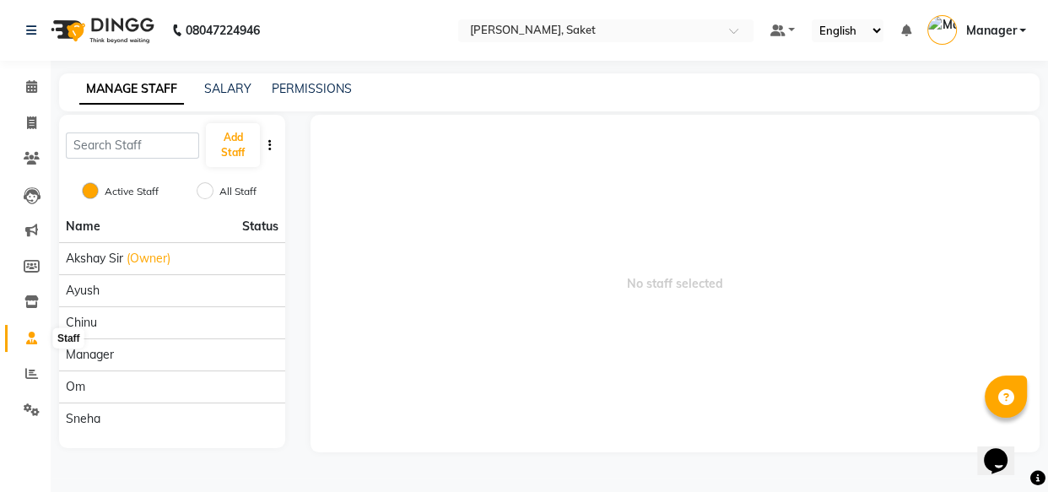
click at [26, 337] on icon at bounding box center [31, 338] width 11 height 13
click at [31, 348] on link "Staff" at bounding box center [25, 339] width 40 height 28
click at [32, 338] on icon at bounding box center [31, 338] width 11 height 13
click at [32, 337] on icon at bounding box center [31, 338] width 11 height 13
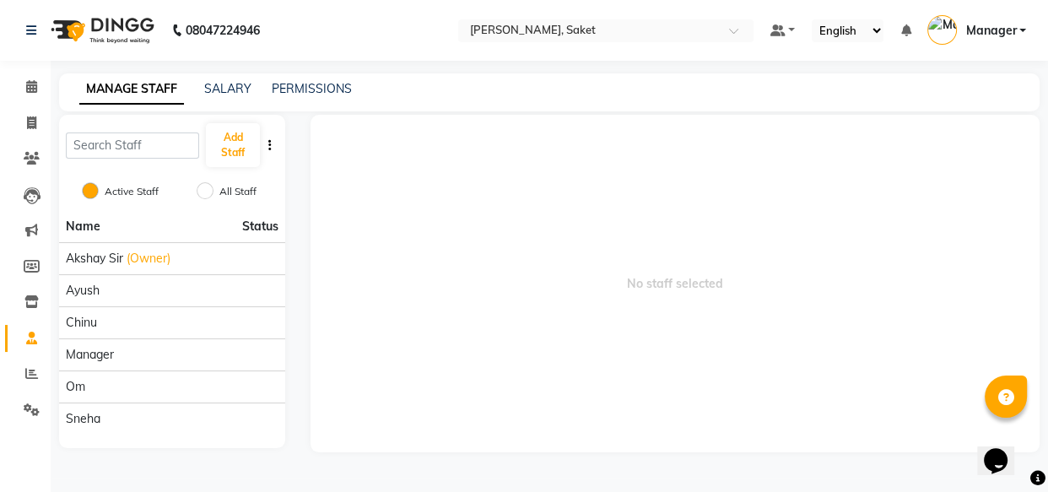
click at [30, 336] on icon at bounding box center [31, 338] width 11 height 13
drag, startPoint x: 30, startPoint y: 336, endPoint x: 19, endPoint y: 382, distance: 47.9
click at [19, 381] on ul "Calendar Invoice Clients Leads Marketing Members Inventory Staff Reports Settin…" at bounding box center [25, 252] width 51 height 367
click at [23, 372] on span at bounding box center [32, 373] width 30 height 19
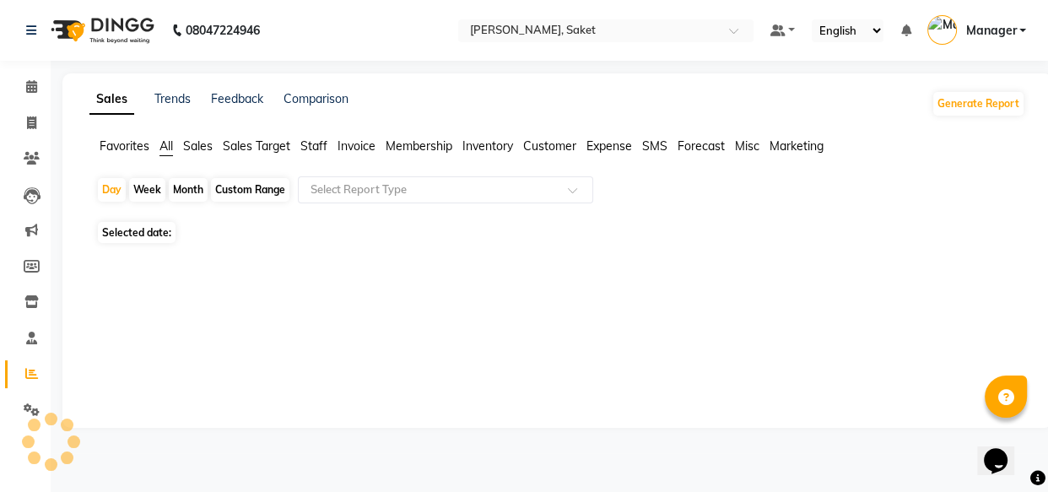
click at [24, 372] on span at bounding box center [32, 373] width 30 height 19
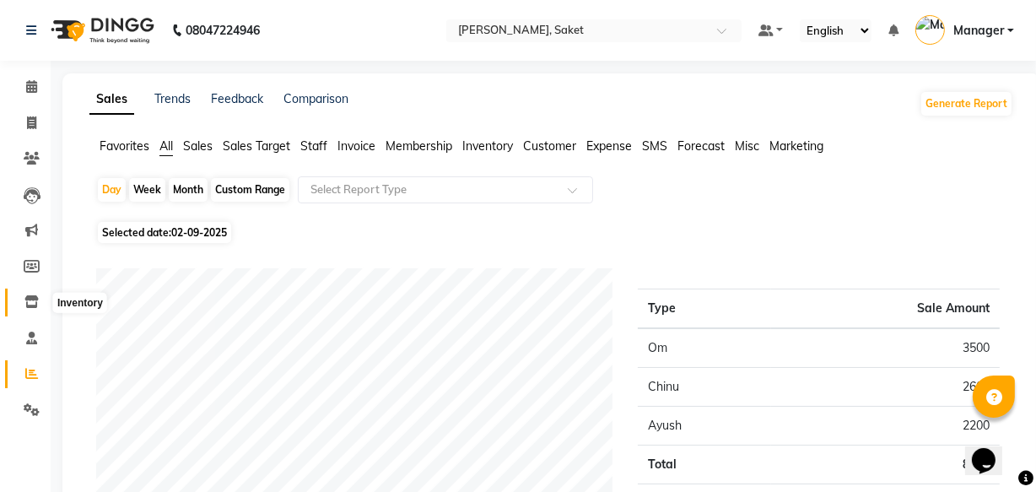
click at [30, 309] on span at bounding box center [32, 302] width 30 height 19
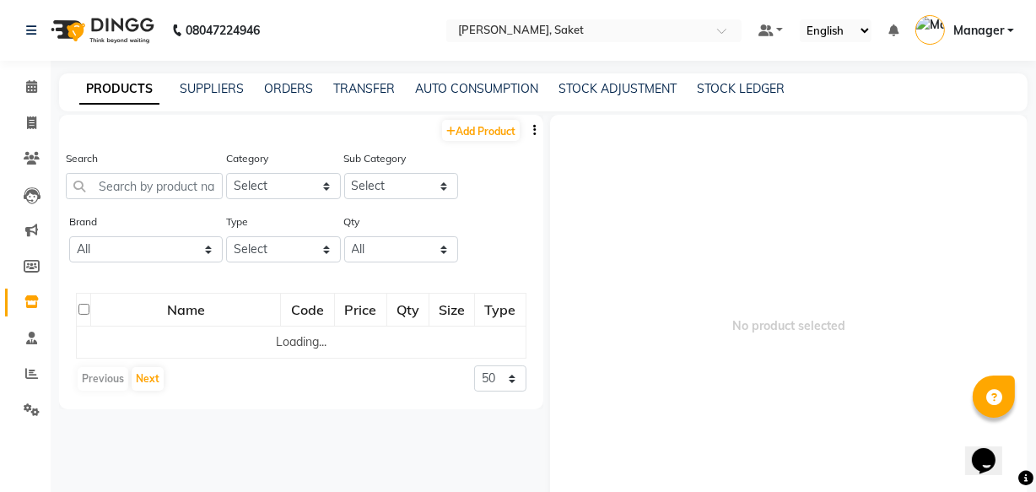
click at [30, 309] on span at bounding box center [32, 302] width 30 height 19
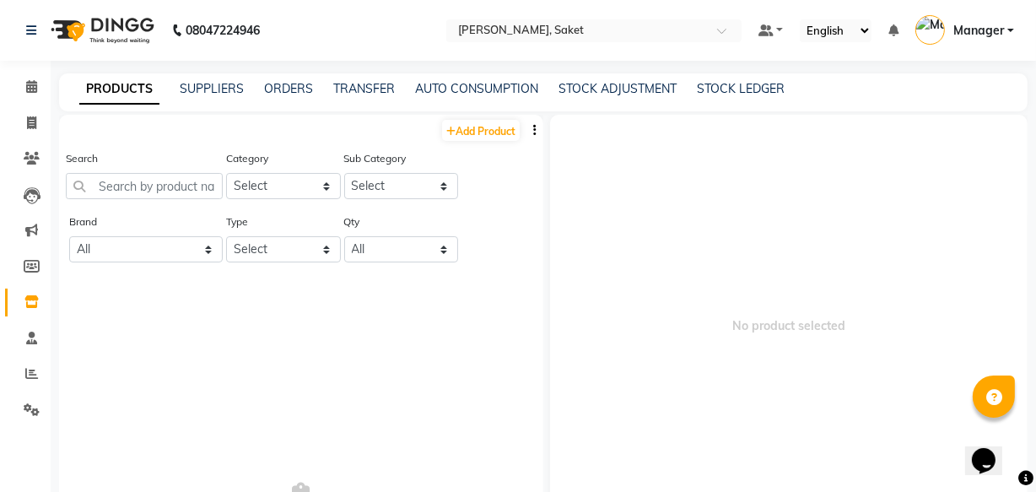
click at [30, 309] on span at bounding box center [32, 302] width 30 height 19
click at [30, 126] on icon at bounding box center [31, 122] width 9 height 13
select select "service"
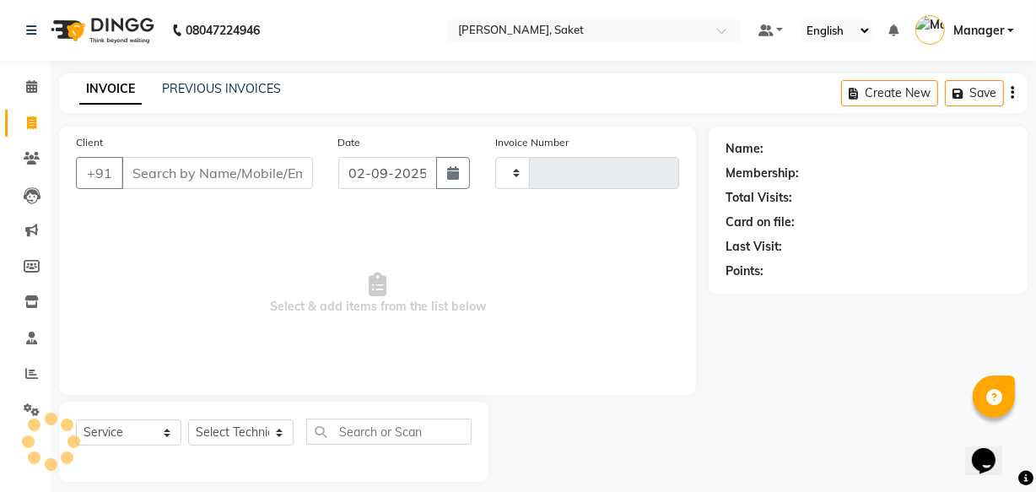
scroll to position [16, 0]
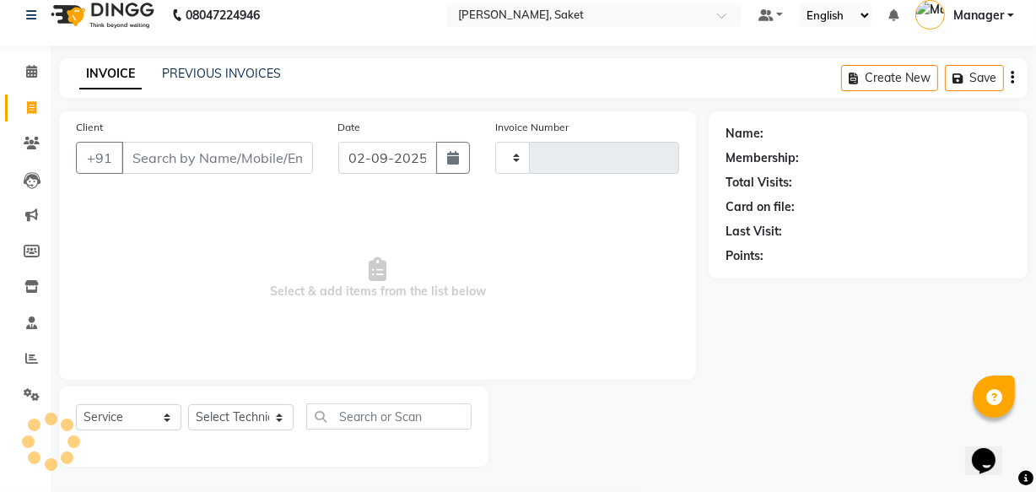
type input "0399"
select select "5164"
click at [687, 17] on input "text" at bounding box center [577, 16] width 245 height 17
click at [603, 72] on div "INVOICE PREVIOUS INVOICES Create New Save" at bounding box center [543, 78] width 968 height 40
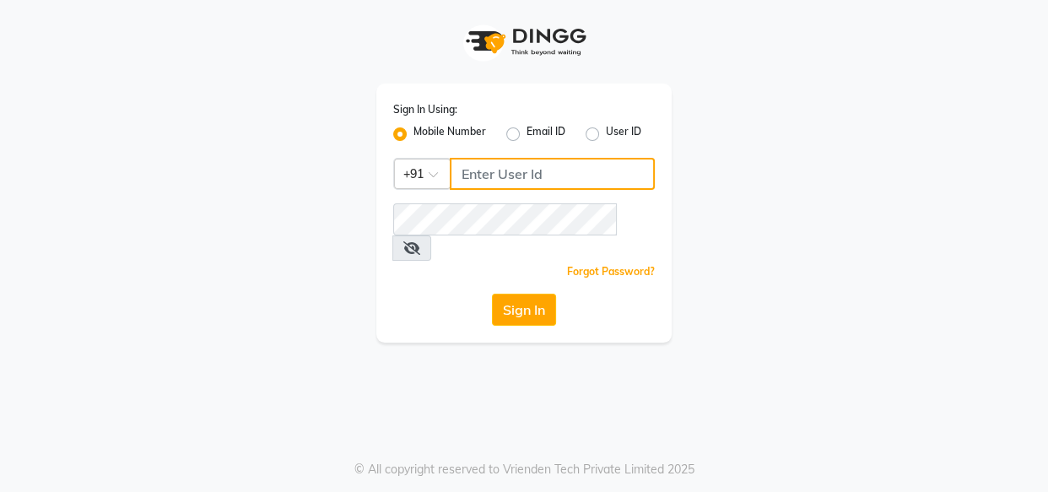
click at [504, 173] on input "Username" at bounding box center [552, 174] width 205 height 32
type input "7378898989"
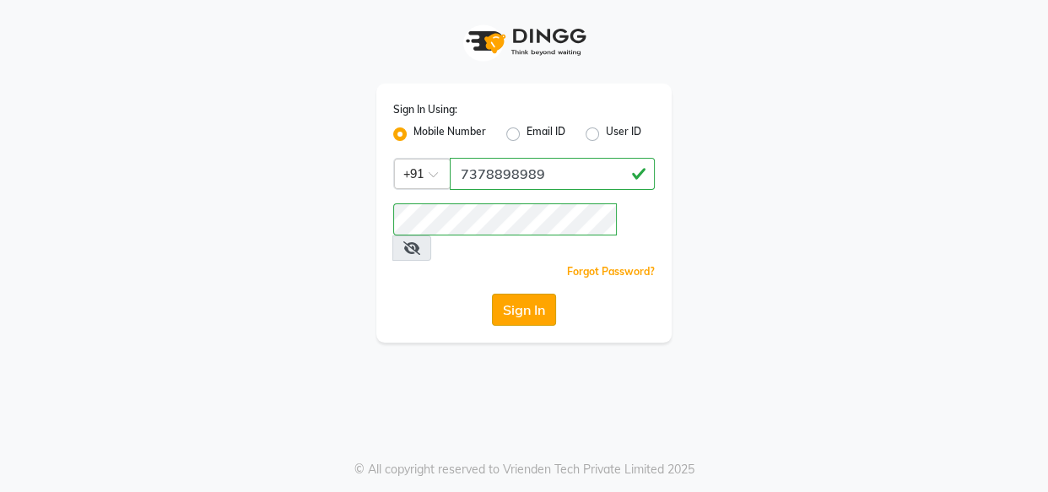
click at [531, 294] on button "Sign In" at bounding box center [524, 310] width 64 height 32
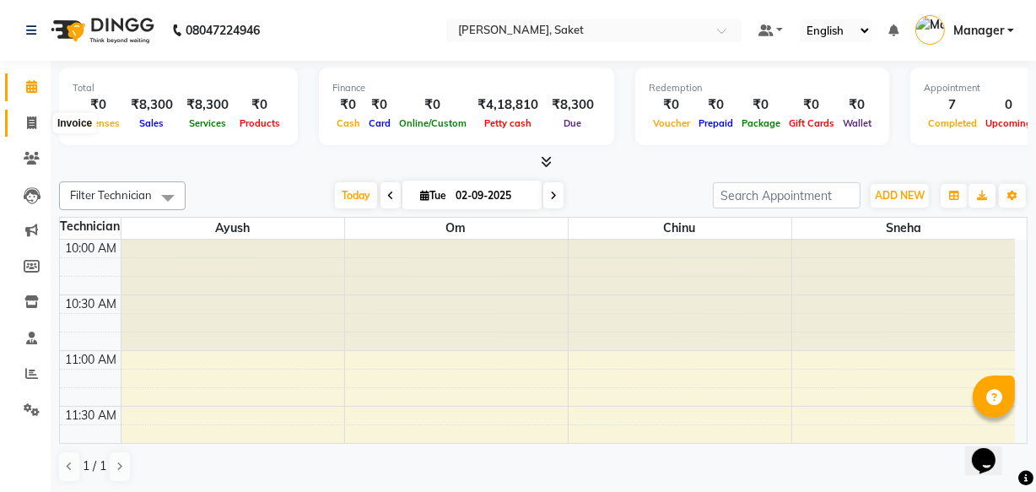
click at [30, 114] on span at bounding box center [32, 123] width 30 height 19
select select "service"
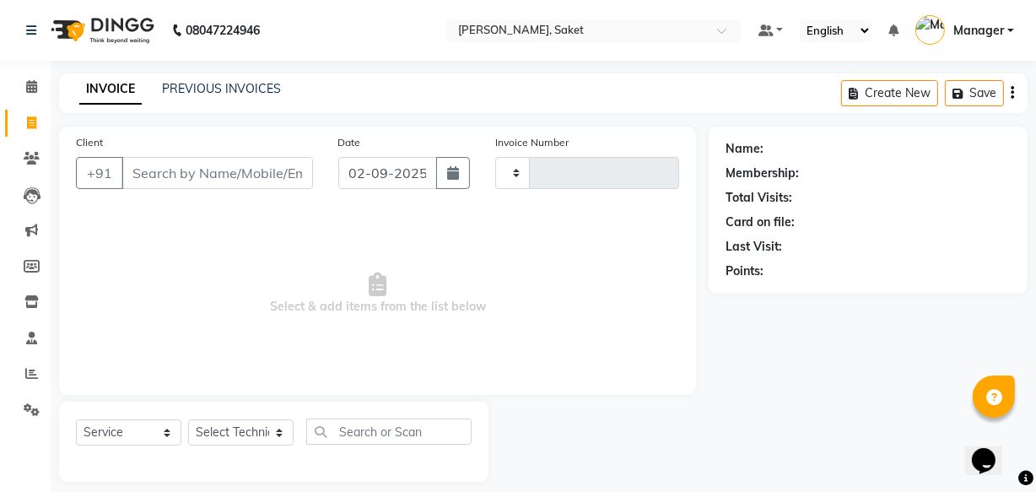
type input "0399"
select select "5164"
click at [159, 169] on input "Client" at bounding box center [216, 173] width 191 height 32
click at [247, 169] on input "Client" at bounding box center [216, 173] width 191 height 32
click at [240, 177] on input "Client" at bounding box center [216, 173] width 191 height 32
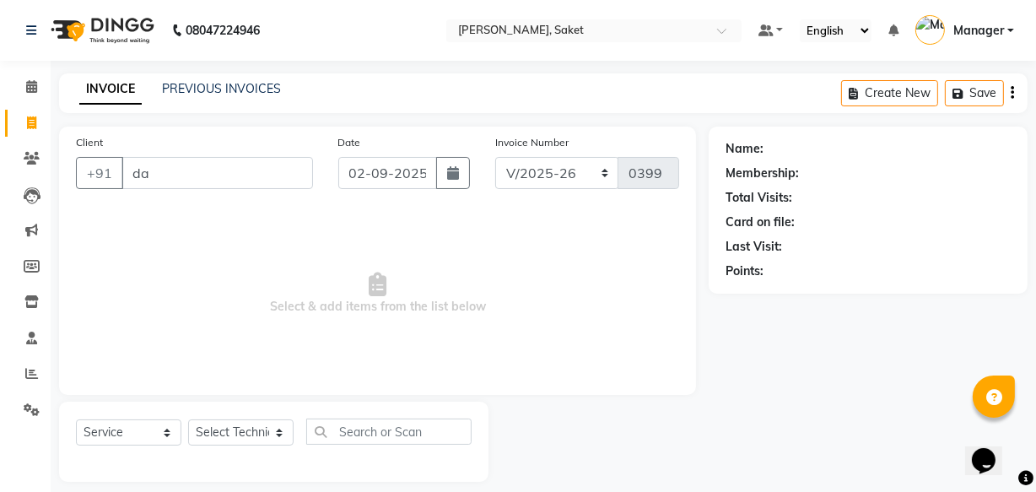
type input "d"
click at [238, 160] on input "Client" at bounding box center [216, 173] width 191 height 32
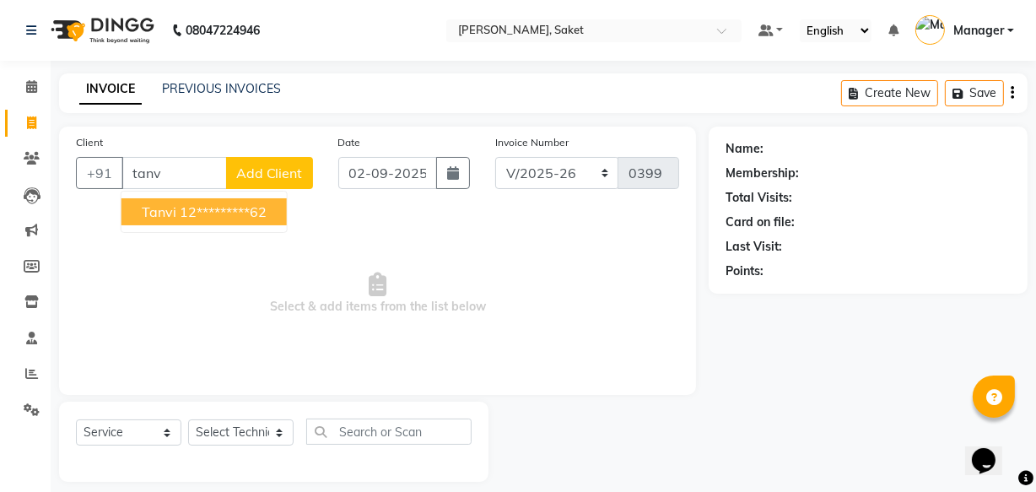
click at [266, 212] on ngb-highlight "12*********62" at bounding box center [223, 211] width 87 height 17
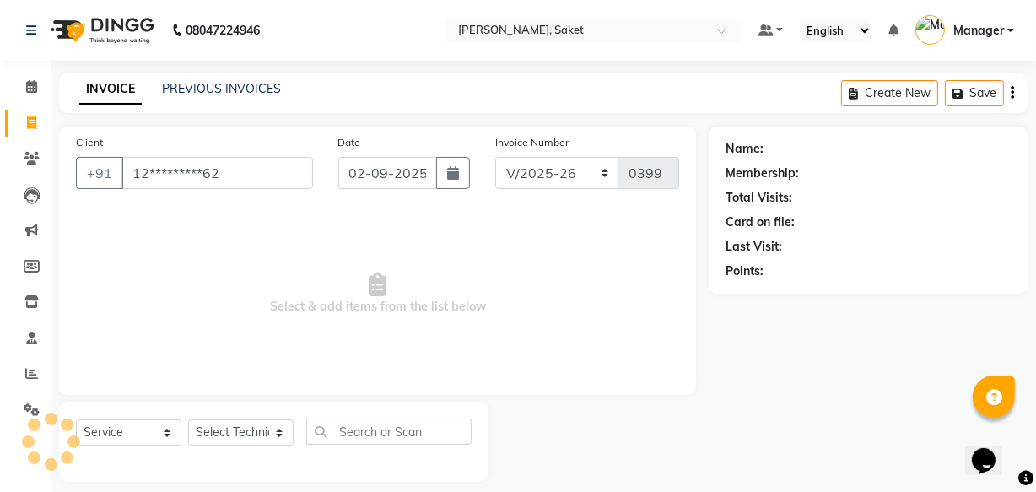
type input "12*********62"
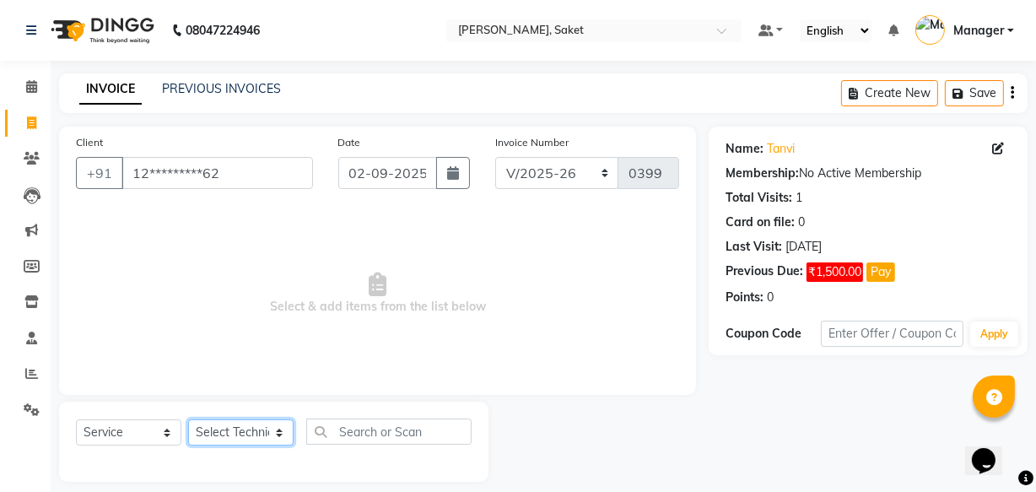
click at [222, 436] on select "Select Technician Akshay Sir [PERSON_NAME] [PERSON_NAME] Manager Om sneha" at bounding box center [240, 432] width 105 height 26
select select "33084"
click at [188, 419] on select "Select Technician Akshay Sir [PERSON_NAME] [PERSON_NAME] Manager Om sneha" at bounding box center [240, 432] width 105 height 26
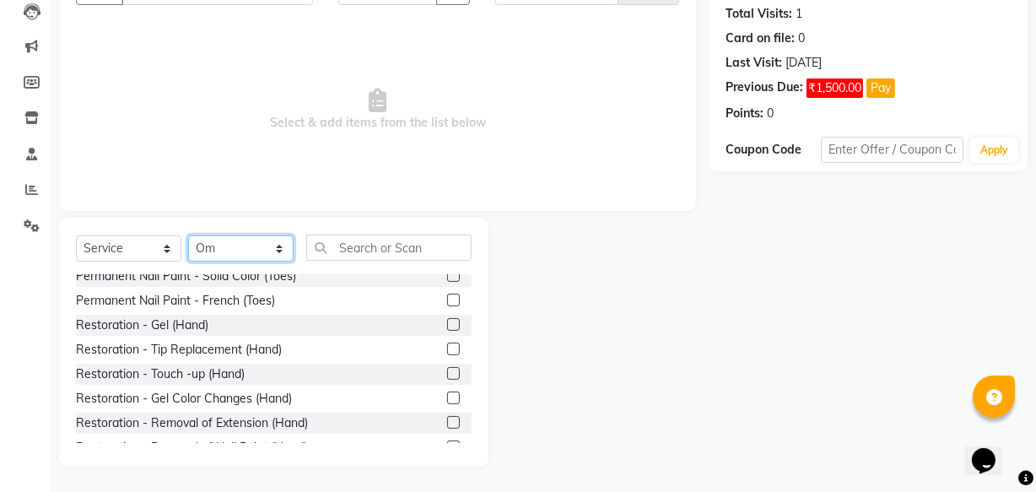
scroll to position [153, 0]
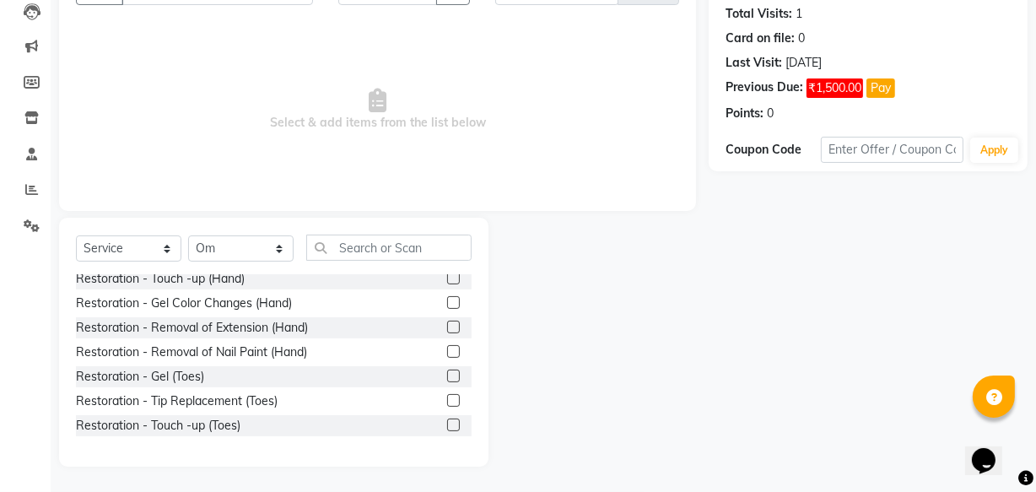
click at [447, 353] on label at bounding box center [453, 351] width 13 height 13
click at [447, 353] on input "checkbox" at bounding box center [452, 352] width 11 height 11
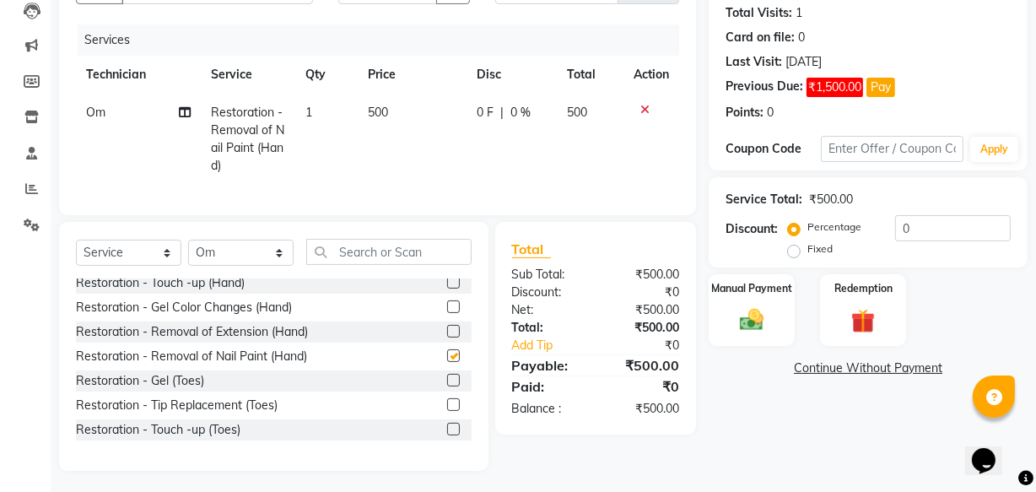
checkbox input "false"
click at [377, 106] on td "500" at bounding box center [412, 139] width 109 height 91
select select "33084"
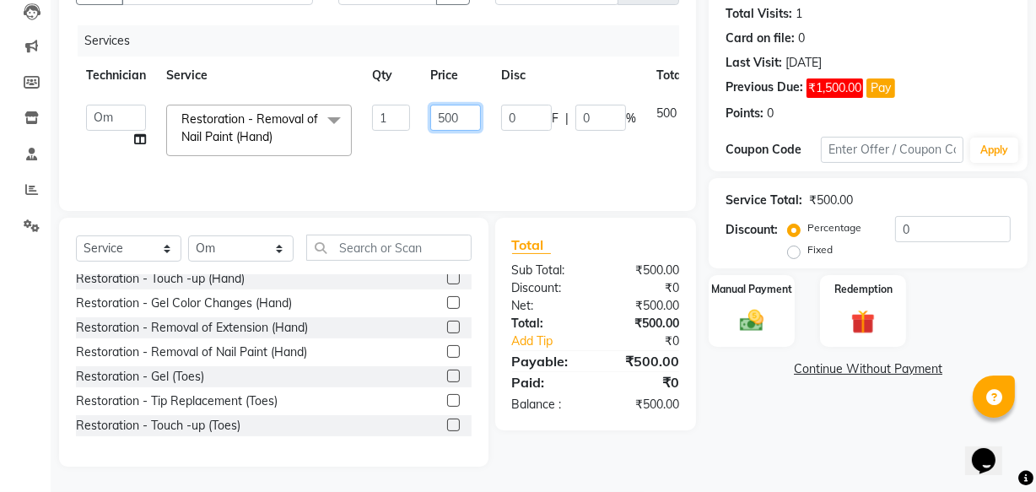
click at [446, 117] on input "500" at bounding box center [455, 118] width 51 height 26
type input "300"
click at [433, 154] on td "300" at bounding box center [455, 130] width 71 height 72
select select "33084"
click at [881, 373] on link "Continue Without Payment" at bounding box center [868, 369] width 312 height 18
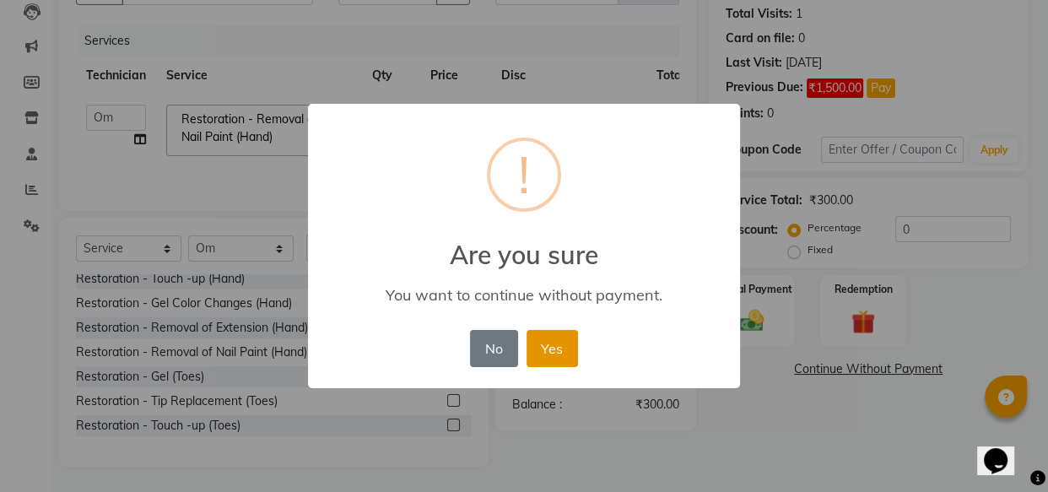
click at [544, 345] on button "Yes" at bounding box center [551, 348] width 51 height 37
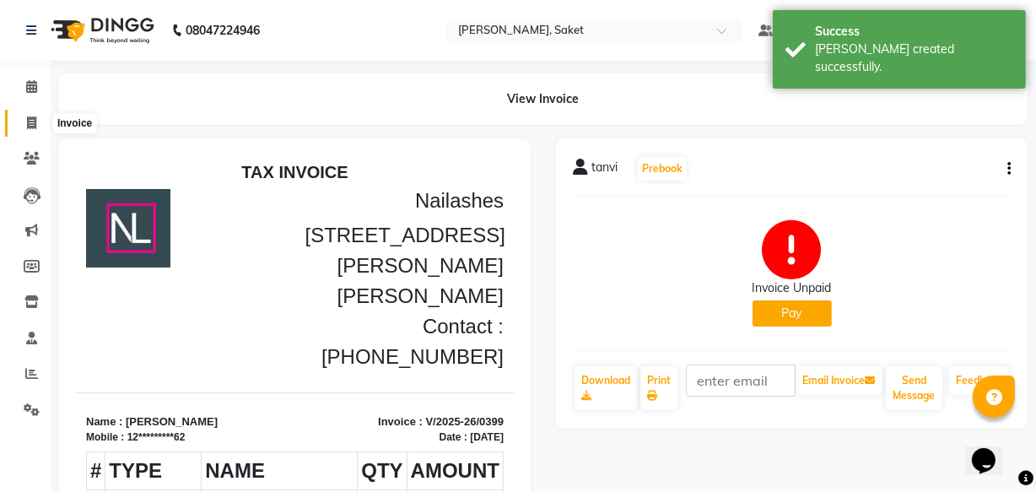
click at [29, 120] on icon at bounding box center [31, 122] width 9 height 13
select select "service"
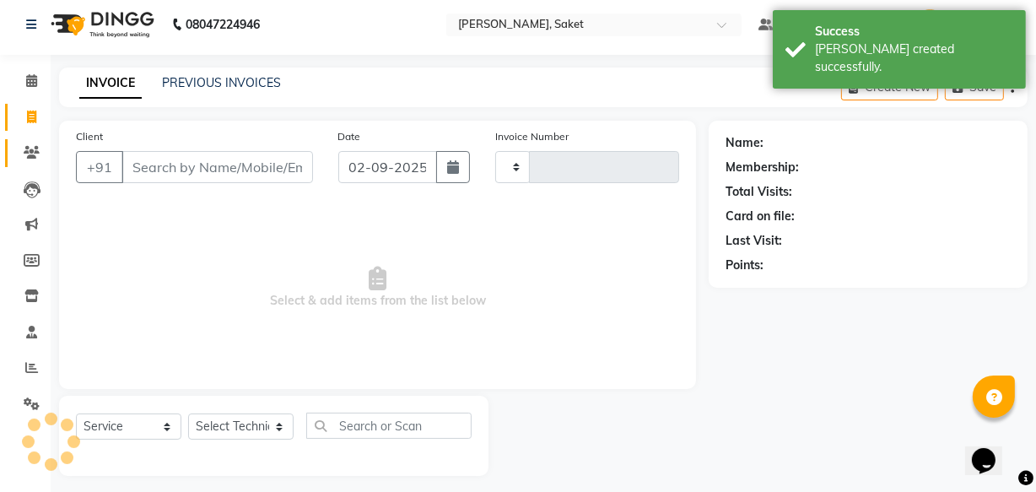
type input "0400"
select select "5164"
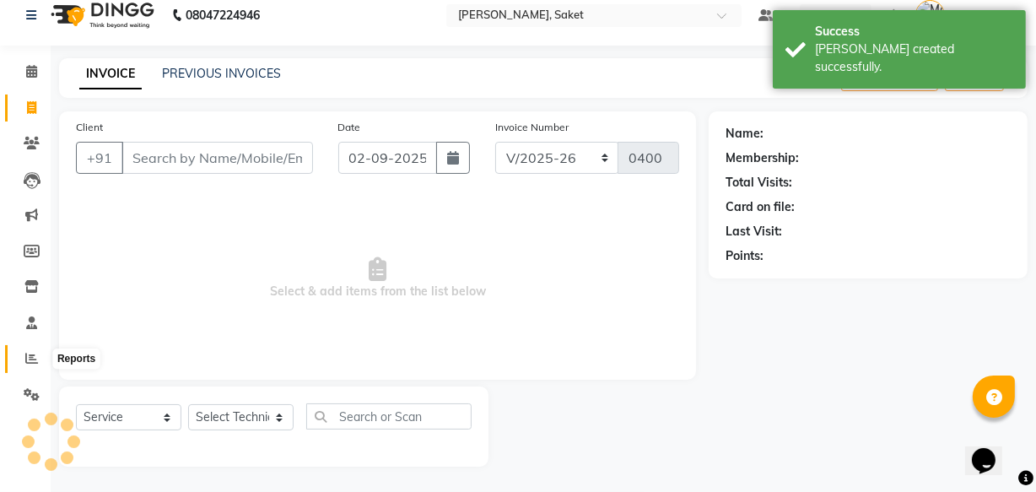
click at [35, 359] on icon at bounding box center [31, 358] width 13 height 13
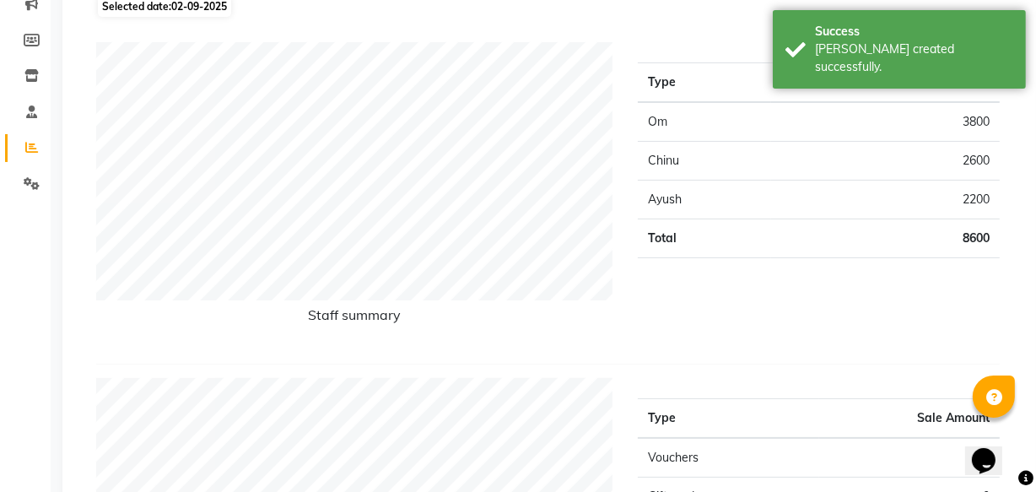
scroll to position [229, 0]
